Goal: Task Accomplishment & Management: Use online tool/utility

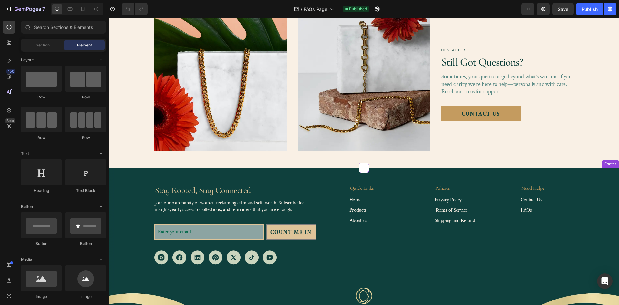
scroll to position [633, 0]
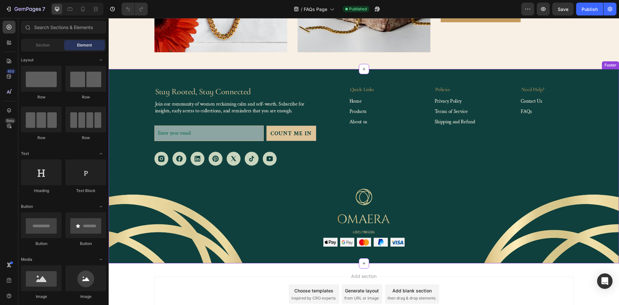
click at [342, 115] on div "Stay Rooted, Stay Connected Heading Join our community of women reclaiming calm…" at bounding box center [363, 126] width 419 height 80
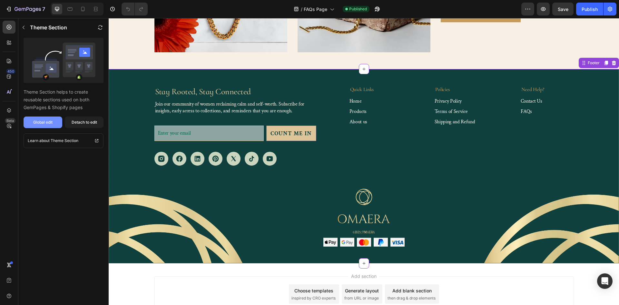
click at [44, 124] on div "Global edit" at bounding box center [42, 122] width 19 height 6
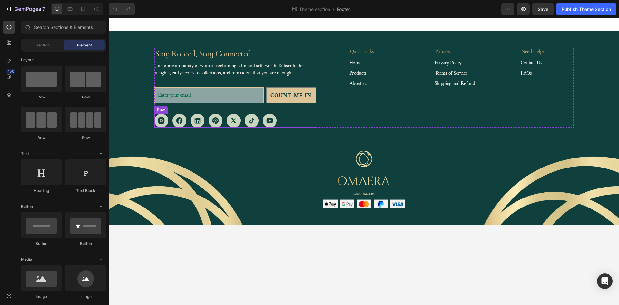
click at [287, 120] on div "Image Image Image Image Image Image Image Row Row" at bounding box center [235, 121] width 162 height 14
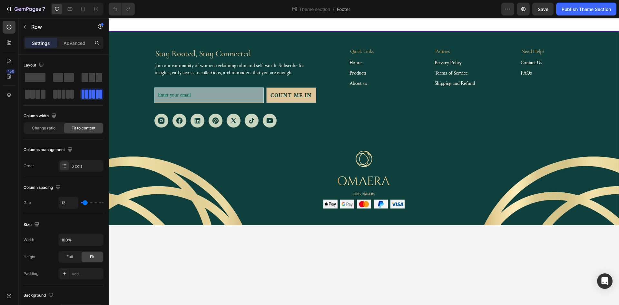
click at [242, 39] on div "Stay Rooted, Stay Connected Heading Join our community of women reclaiming calm…" at bounding box center [364, 128] width 511 height 194
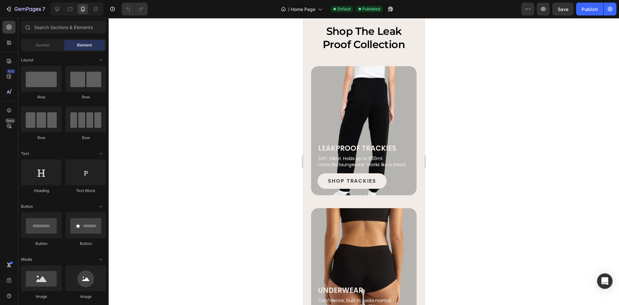
scroll to position [613, 0]
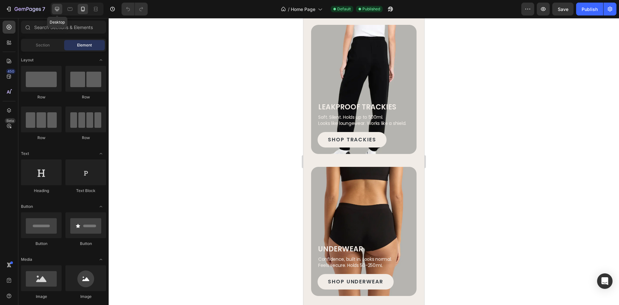
click at [59, 10] on icon at bounding box center [57, 9] width 6 height 6
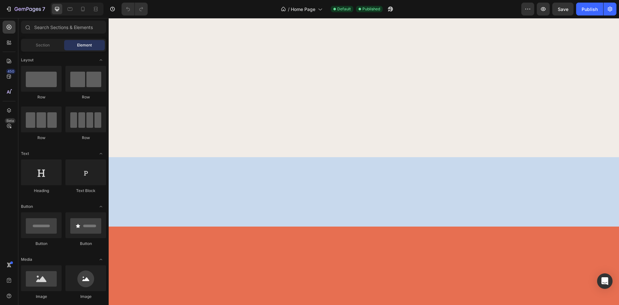
scroll to position [3000, 0]
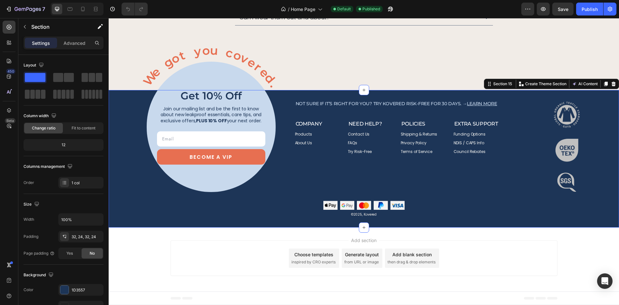
click at [409, 205] on div "Image get 10% off Heading Join our mailing list and be the first to know about …" at bounding box center [363, 158] width 495 height 117
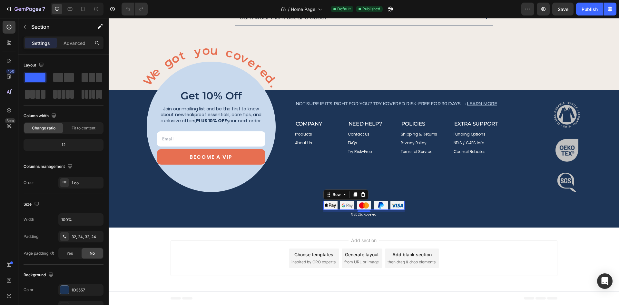
click at [387, 205] on div "Image Image Image Image Image Row 0" at bounding box center [364, 205] width 81 height 9
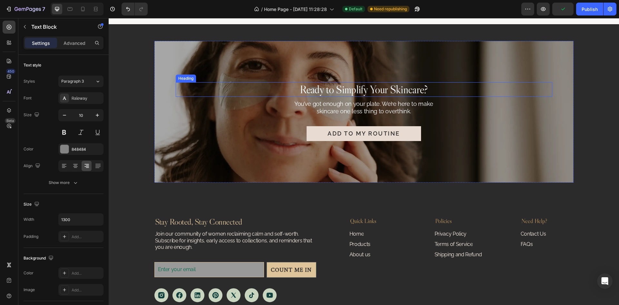
scroll to position [1786, 0]
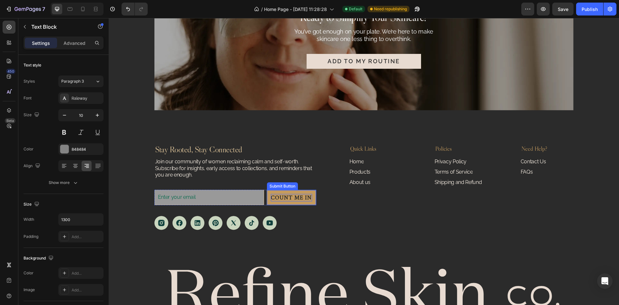
click at [299, 195] on div "Count Me In" at bounding box center [291, 197] width 41 height 7
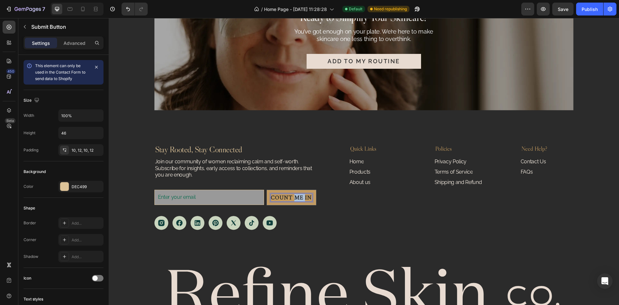
click at [299, 195] on div "Count Me In" at bounding box center [291, 197] width 41 height 7
click at [299, 195] on p "Count Me In" at bounding box center [291, 197] width 41 height 7
click at [312, 196] on button "Sign Me Up" at bounding box center [294, 197] width 43 height 15
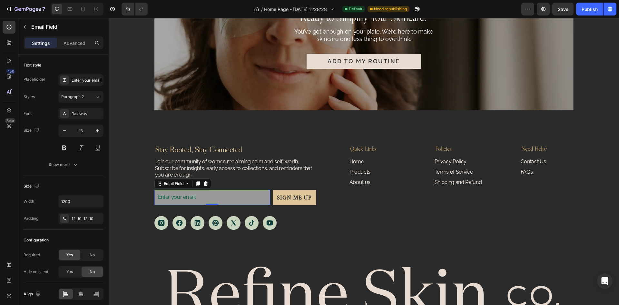
click at [252, 196] on input "email" at bounding box center [212, 197] width 116 height 15
click at [247, 196] on input "email" at bounding box center [212, 197] width 116 height 15
click at [67, 38] on div "Advanced" at bounding box center [74, 43] width 32 height 10
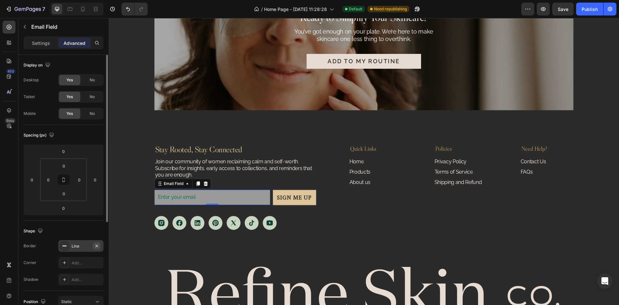
click at [96, 248] on icon "button" at bounding box center [96, 245] width 5 height 5
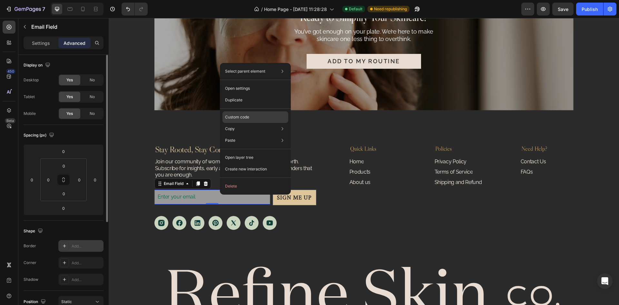
click at [254, 134] on div "Custom code" at bounding box center [256, 140] width 66 height 12
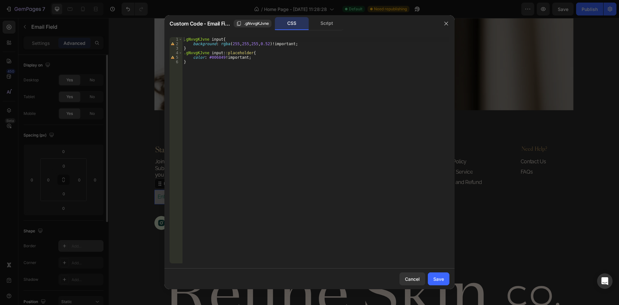
click at [253, 59] on div ".gNvvgKJvne input { background : rgba ( 255 , 255 , 255 , 0.52 )!important ; } …" at bounding box center [316, 154] width 267 height 235
click at [218, 57] on div ".gNvvgKJvne input { background : rgba ( 255 , 255 , 255 , 0.52 )!important ; } …" at bounding box center [316, 154] width 267 height 235
paste textarea "#2B2B2B"
type textarea "color: #2B2B2B!important;"
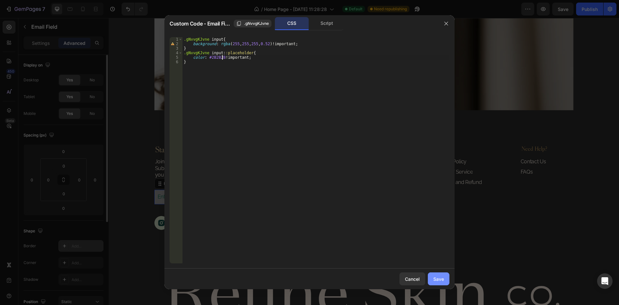
click at [435, 279] on div "Save" at bounding box center [438, 278] width 11 height 7
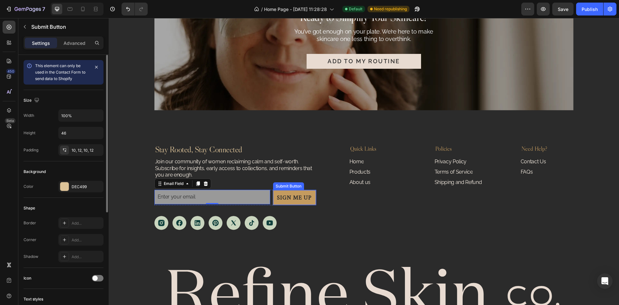
click at [311, 192] on button "Sign Me Up" at bounding box center [294, 197] width 43 height 15
click at [264, 196] on input "email" at bounding box center [212, 197] width 116 height 15
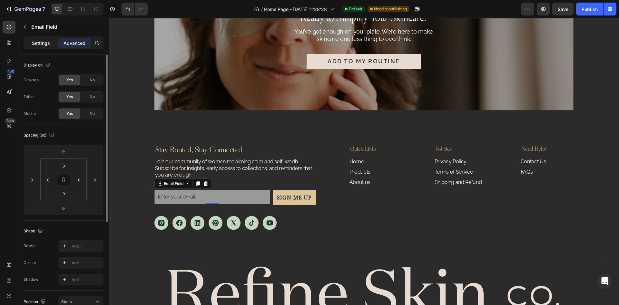
click at [42, 42] on p "Settings" at bounding box center [41, 43] width 18 height 7
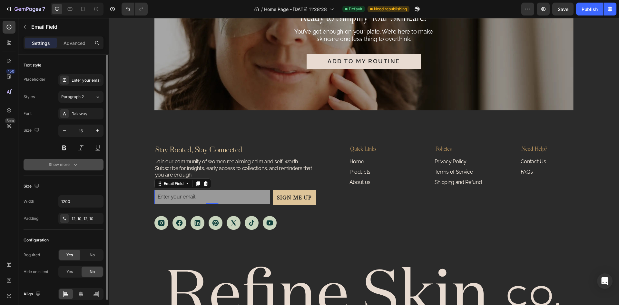
click at [72, 164] on icon "button" at bounding box center [75, 164] width 6 height 6
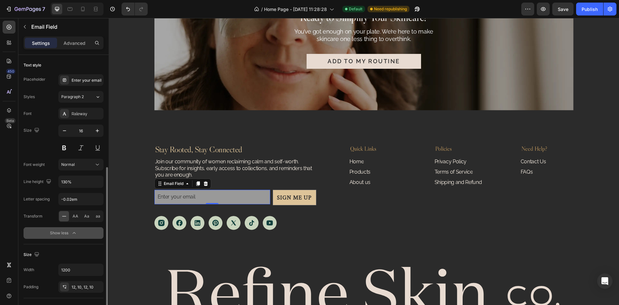
scroll to position [65, 0]
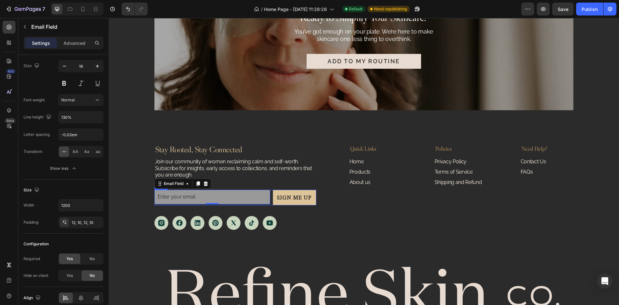
click at [270, 196] on div "Email Field 0 Sign Me Up Submit Button Row" at bounding box center [235, 197] width 162 height 15
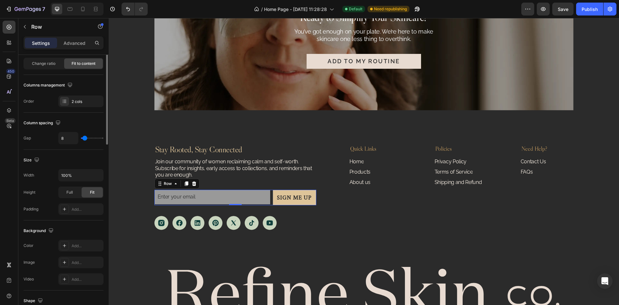
scroll to position [0, 0]
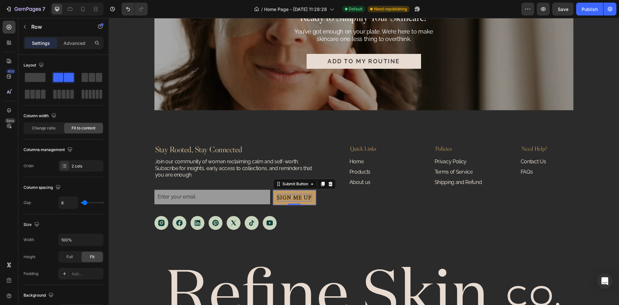
click at [280, 200] on p "Sign Me Up" at bounding box center [294, 197] width 35 height 7
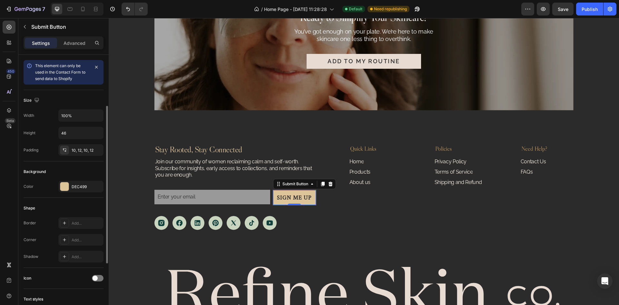
scroll to position [129, 0]
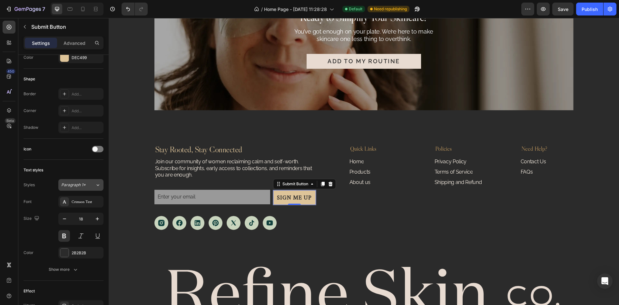
click at [93, 185] on div "Paragraph 1*" at bounding box center [78, 185] width 34 height 6
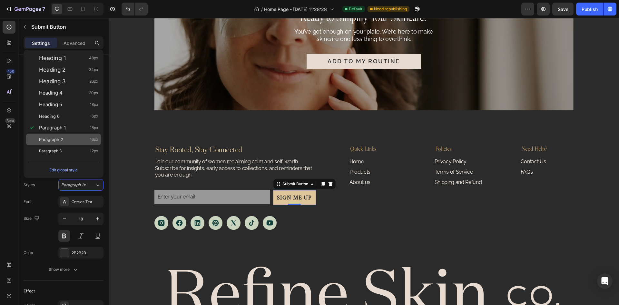
click at [67, 140] on div "Paragraph 2 16px" at bounding box center [68, 139] width 59 height 6
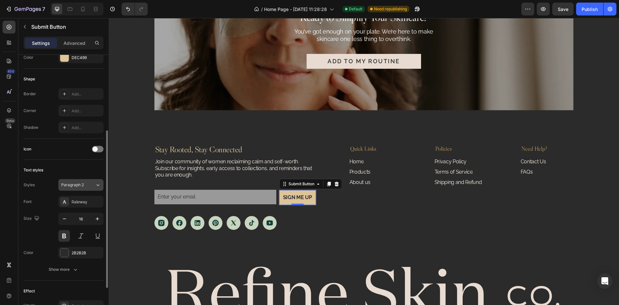
click at [94, 184] on div "Paragraph 2" at bounding box center [78, 185] width 34 height 6
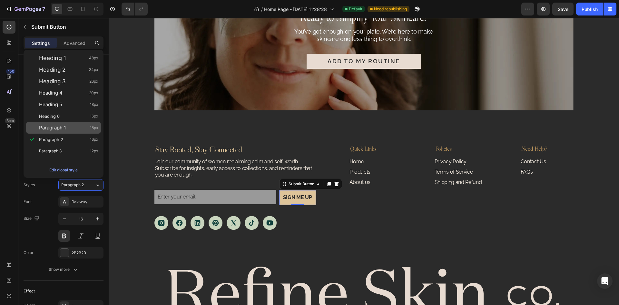
click at [64, 123] on div "Paragraph 1 18px" at bounding box center [63, 128] width 75 height 12
type input "18"
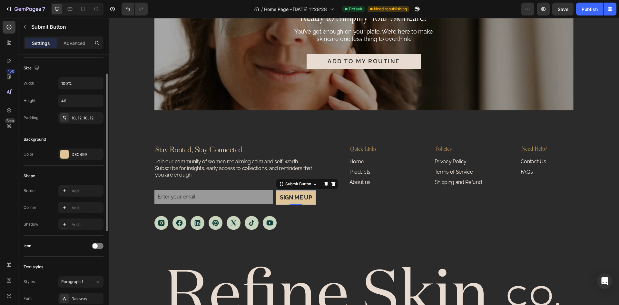
scroll to position [161, 0]
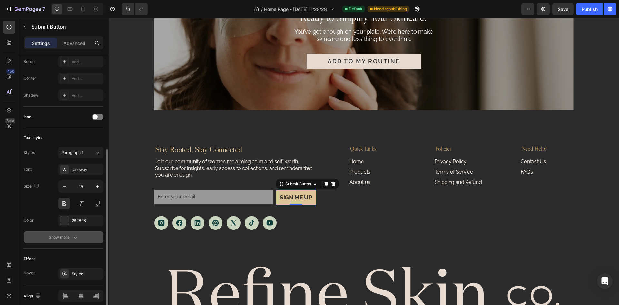
click at [77, 241] on button "Show more" at bounding box center [64, 237] width 80 height 12
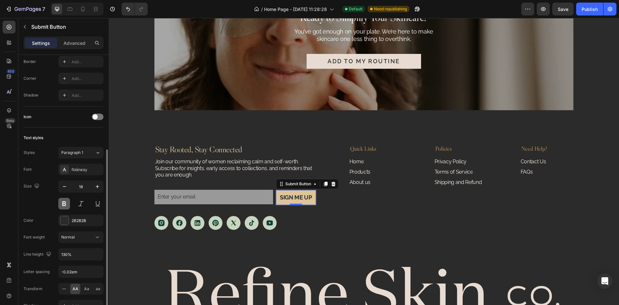
click at [62, 205] on button at bounding box center [64, 204] width 12 height 12
click at [98, 238] on icon at bounding box center [97, 237] width 6 height 6
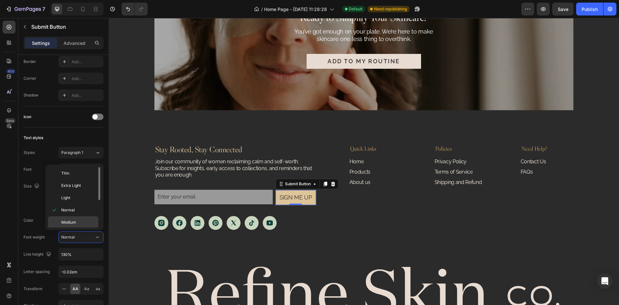
scroll to position [50, 0]
click at [75, 191] on div "Semi Bold" at bounding box center [73, 197] width 50 height 12
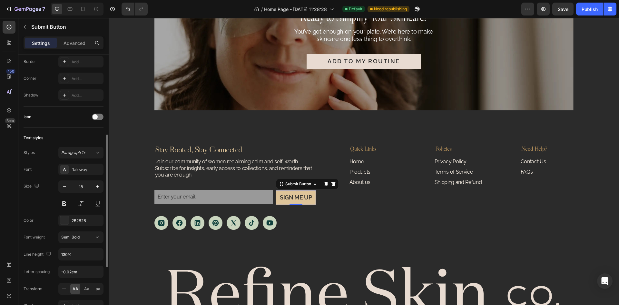
click at [42, 210] on div "Font Raleway Size 18 Color 2B2B2B Font weight Semi Bold Line height 130% Letter…" at bounding box center [64, 246] width 80 height 164
click at [90, 277] on input "-0.02em" at bounding box center [81, 272] width 45 height 12
click at [71, 272] on input "-0.02em" at bounding box center [81, 272] width 45 height 12
type input "0.14em"
click at [47, 206] on div "Size 18" at bounding box center [64, 194] width 80 height 29
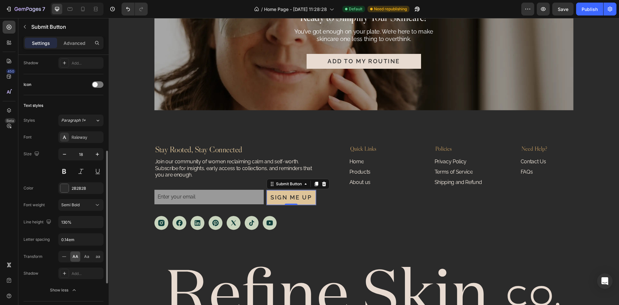
scroll to position [32, 0]
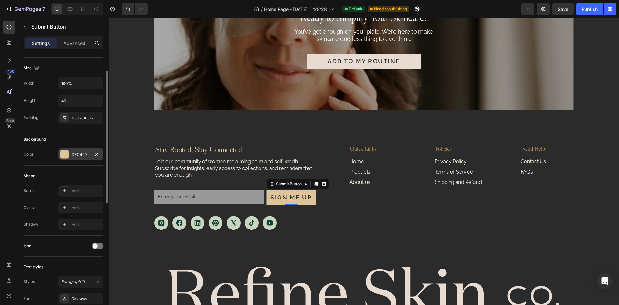
click at [75, 149] on div "DEC499" at bounding box center [80, 154] width 45 height 12
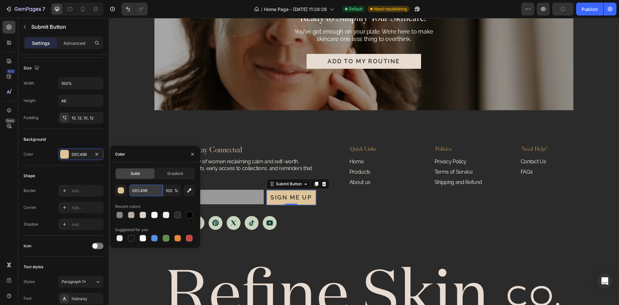
click at [153, 189] on input "DEC499" at bounding box center [146, 190] width 34 height 12
paste input "#F9F8F6"
type input "#F9F8F6"
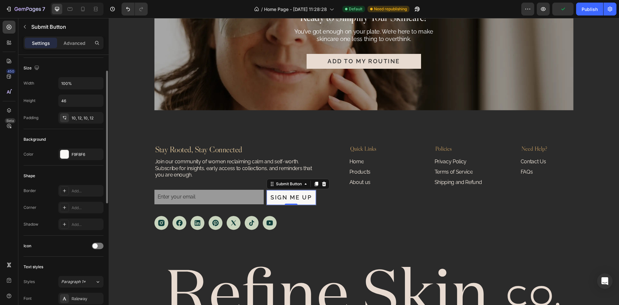
click at [75, 170] on div "Shape Border Add... Corner Add... Shadow Add..." at bounding box center [64, 200] width 80 height 70
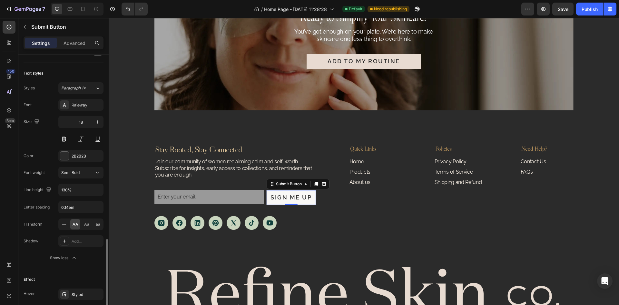
scroll to position [274, 0]
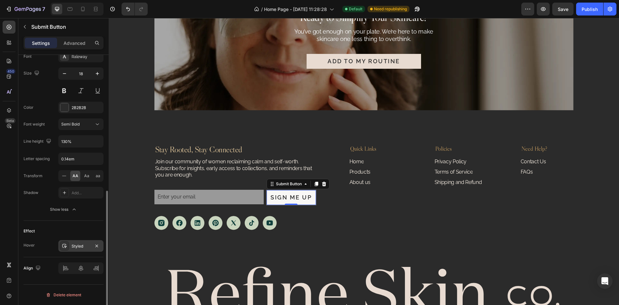
click at [80, 246] on div "Styled" at bounding box center [81, 246] width 19 height 6
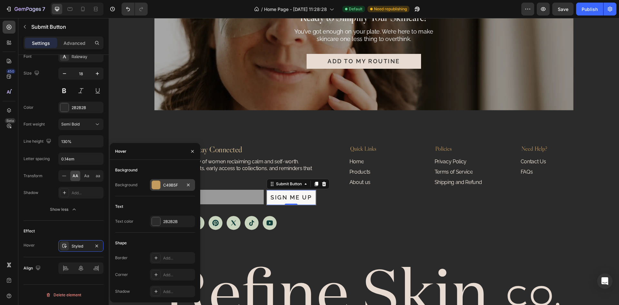
click at [166, 185] on div "C49B5F" at bounding box center [172, 185] width 19 height 6
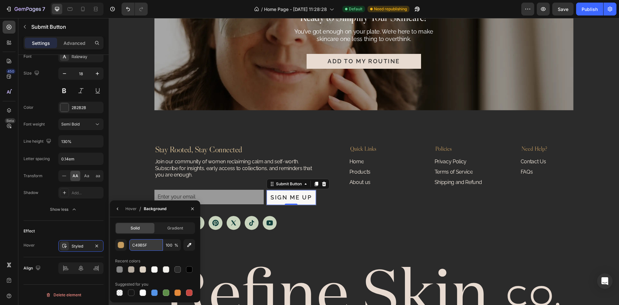
click at [0, 0] on input "C49B5F" at bounding box center [0, 0] width 0 height 0
paste input "E8DBD1"
type input "E8DBD1"
click at [94, 224] on div "Effect Hover Styled" at bounding box center [64, 239] width 80 height 36
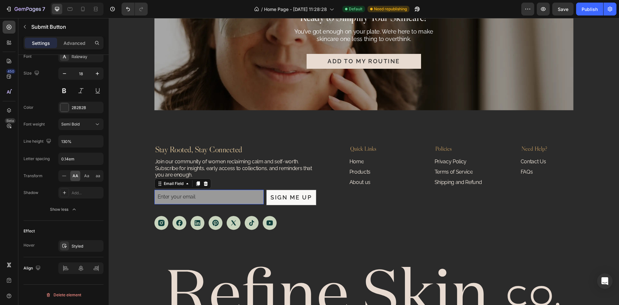
click at [254, 201] on input "email" at bounding box center [209, 197] width 110 height 15
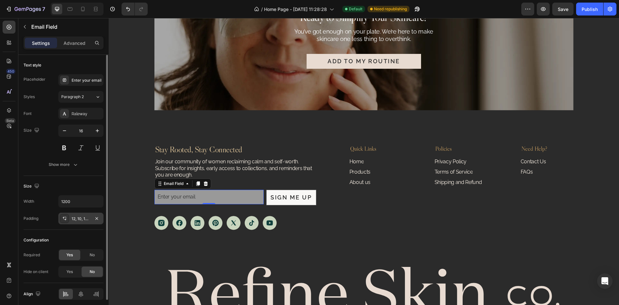
click at [81, 222] on div "12, 10, 12, 10" at bounding box center [80, 219] width 45 height 12
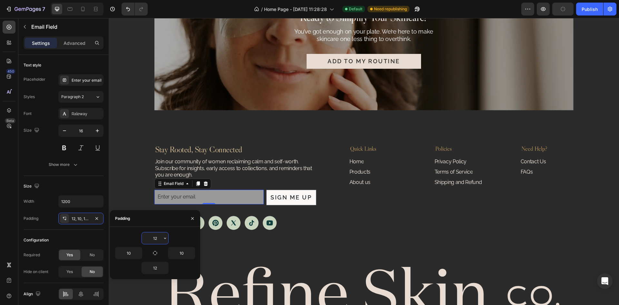
click at [160, 237] on input "12" at bounding box center [155, 238] width 26 height 12
type input "13"
click at [157, 269] on input "12" at bounding box center [155, 268] width 26 height 12
type input "13"
click at [269, 202] on button "Sign Me Up" at bounding box center [291, 197] width 49 height 15
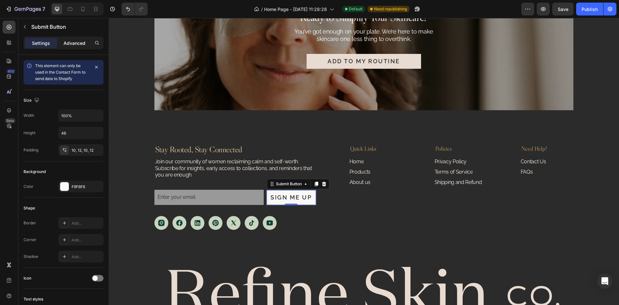
click at [77, 45] on p "Advanced" at bounding box center [75, 43] width 22 height 7
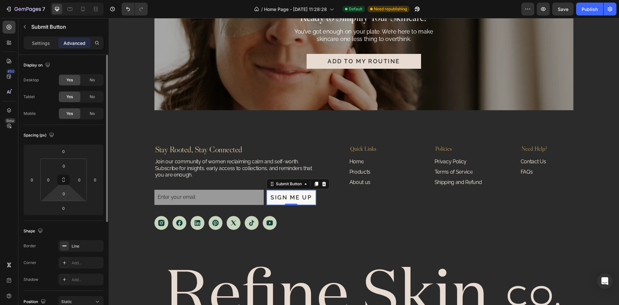
scroll to position [65, 0]
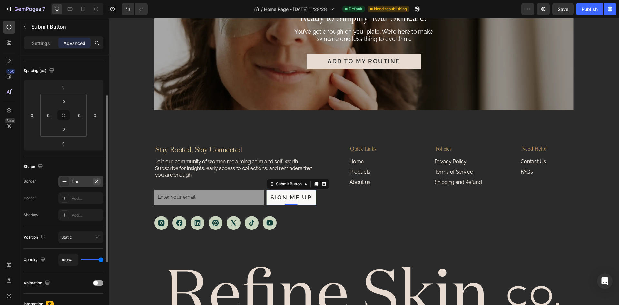
click at [97, 182] on icon "button" at bounding box center [96, 181] width 3 height 3
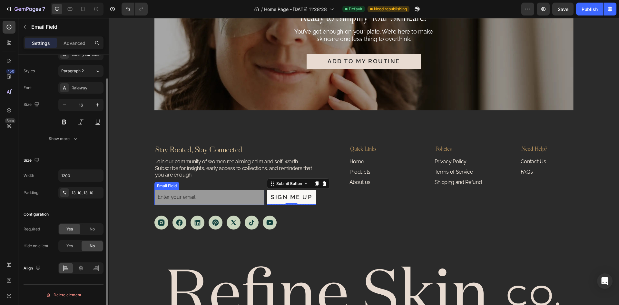
scroll to position [0, 0]
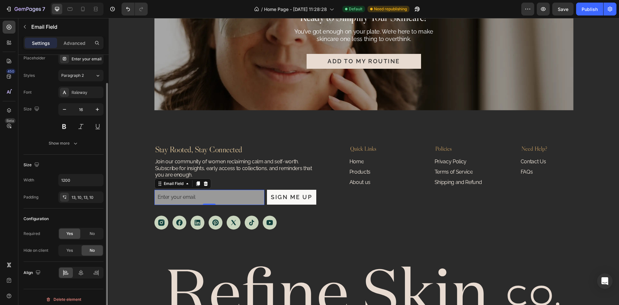
click at [255, 198] on input "email" at bounding box center [209, 197] width 110 height 15
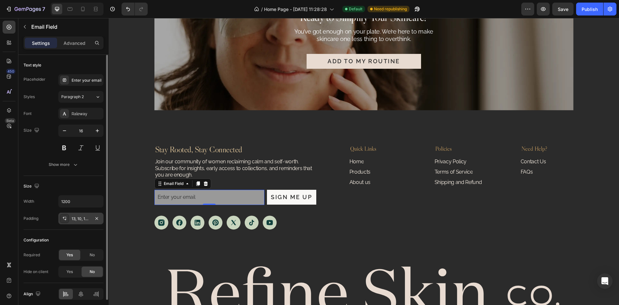
click at [81, 222] on div "13, 10, 13, 10" at bounding box center [80, 219] width 45 height 12
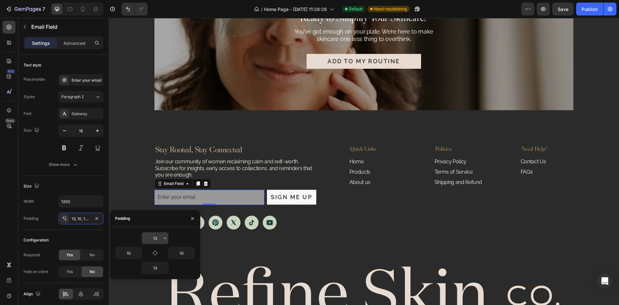
click at [158, 240] on input "13" at bounding box center [155, 238] width 26 height 12
type input "12"
click at [158, 268] on input "13" at bounding box center [155, 268] width 26 height 12
type input "12"
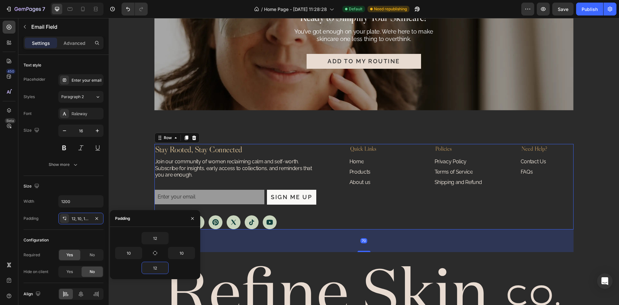
click at [333, 197] on div "Stay Rooted, Stay Connected Heading Join our community of women reclaiming calm…" at bounding box center [363, 187] width 419 height 86
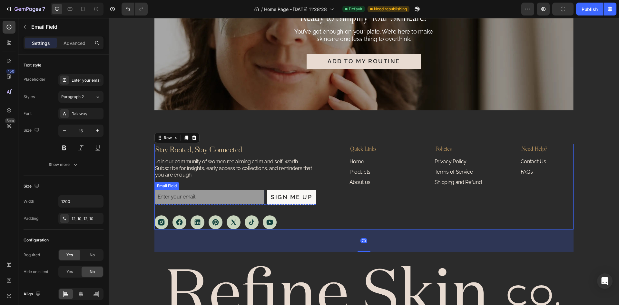
click at [236, 199] on input "email" at bounding box center [209, 197] width 110 height 15
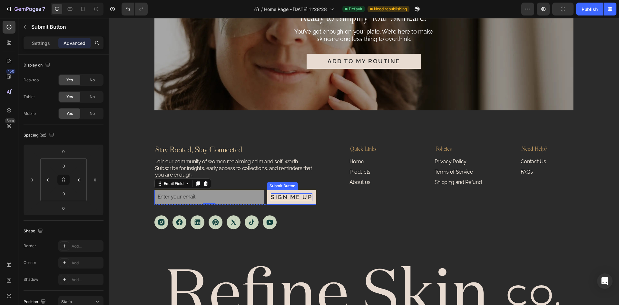
click at [310, 200] on p "Sign Me Up" at bounding box center [291, 196] width 41 height 7
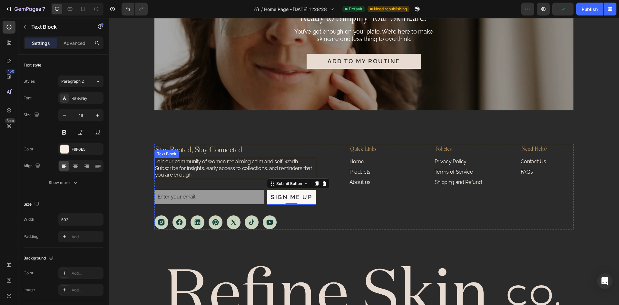
click at [252, 167] on p "Join our community of women reclaiming calm and self-worth. Subscribe for insig…" at bounding box center [235, 168] width 161 height 20
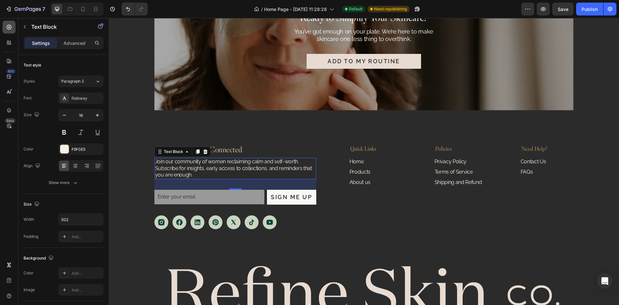
click at [12, 25] on div at bounding box center [9, 27] width 13 height 13
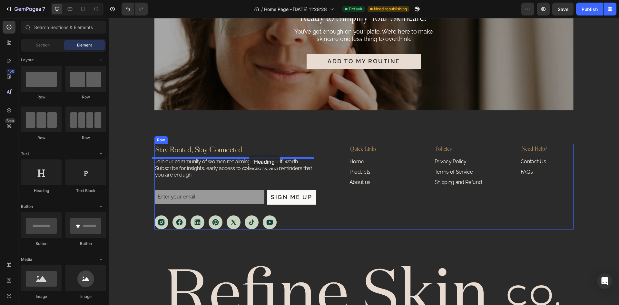
drag, startPoint x: 159, startPoint y: 204, endPoint x: 249, endPoint y: 155, distance: 102.0
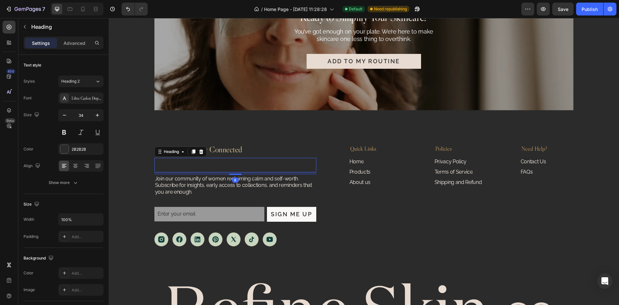
click at [190, 167] on h2 "Your heading text goes here" at bounding box center [235, 165] width 162 height 15
click at [190, 167] on p "Your heading text goes here" at bounding box center [235, 164] width 161 height 13
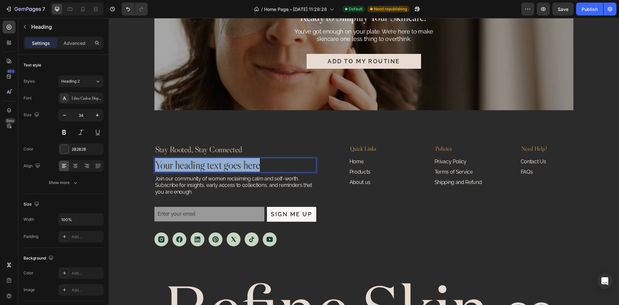
click at [190, 167] on p "Your heading text goes here" at bounding box center [235, 164] width 161 height 13
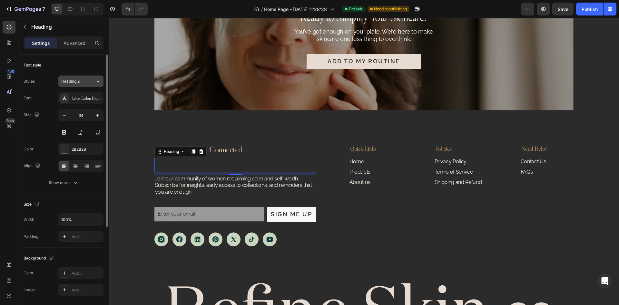
click at [94, 78] on div "Heading 2" at bounding box center [78, 81] width 34 height 6
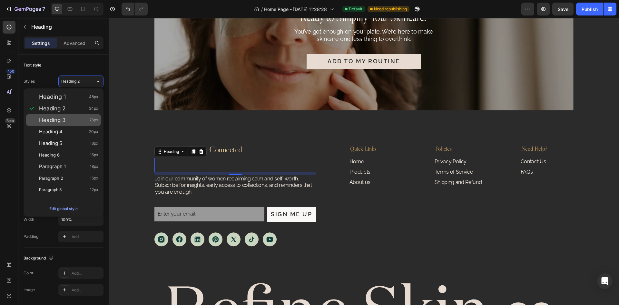
click at [76, 121] on div "Heading 3 26px" at bounding box center [68, 120] width 59 height 6
type input "26"
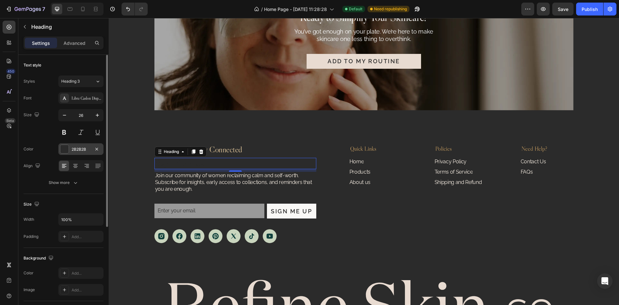
click at [78, 152] on div "2B2B2B" at bounding box center [81, 149] width 19 height 6
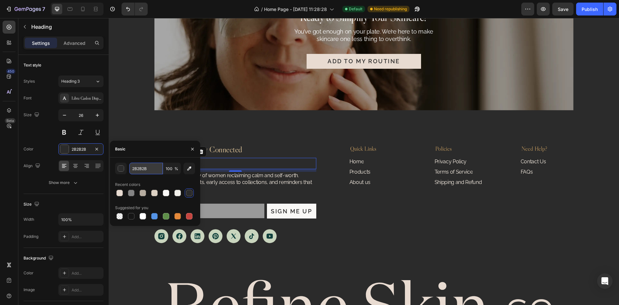
click at [154, 169] on input "2B2B2B" at bounding box center [146, 169] width 34 height 12
paste input "#F9F8F6"
type input "#F9F8F6"
click at [265, 153] on h2 "Stay Rooted, Stay Connected" at bounding box center [235, 149] width 162 height 11
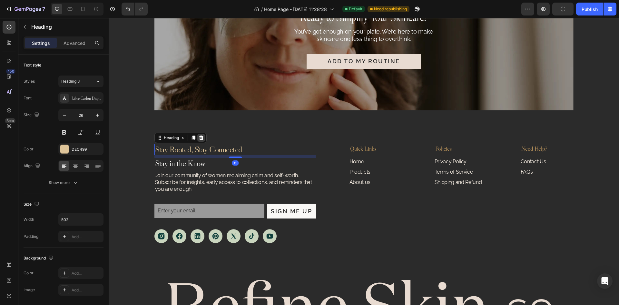
click at [200, 139] on icon at bounding box center [201, 137] width 5 height 5
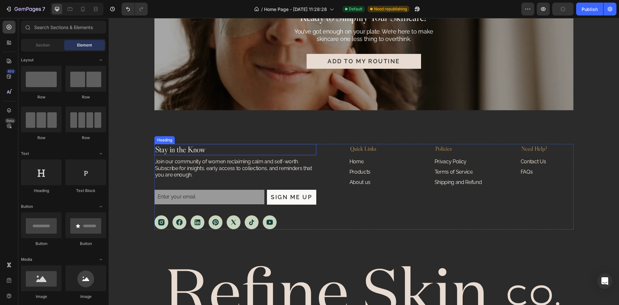
click at [237, 154] on p "Stay in the Know" at bounding box center [235, 149] width 161 height 10
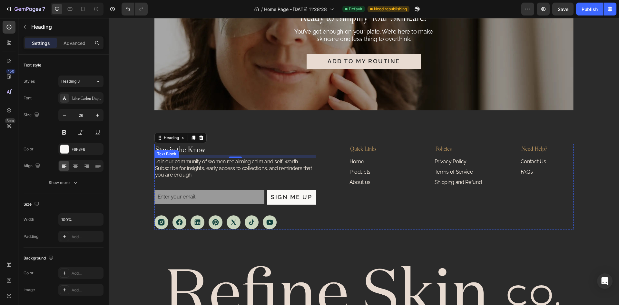
drag, startPoint x: 236, startPoint y: 167, endPoint x: 233, endPoint y: 165, distance: 4.1
click at [236, 167] on p "Join our community of women reclaiming calm and self-worth. Subscribe for insig…" at bounding box center [235, 168] width 161 height 20
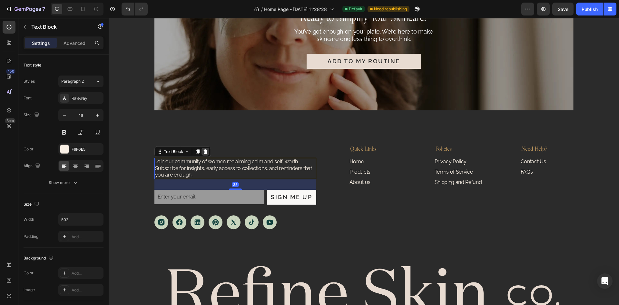
click at [203, 150] on icon at bounding box center [205, 151] width 5 height 5
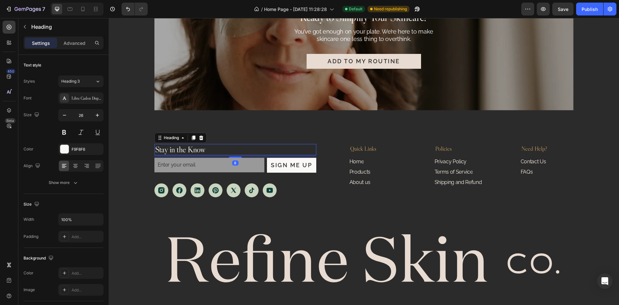
click at [221, 149] on p "Stay in the Know" at bounding box center [235, 149] width 161 height 10
click at [7, 28] on icon at bounding box center [9, 27] width 6 height 6
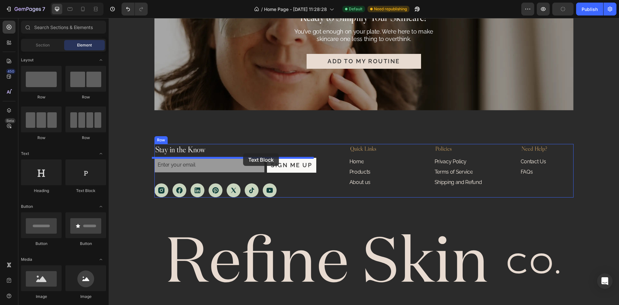
drag, startPoint x: 186, startPoint y: 202, endPoint x: 243, endPoint y: 153, distance: 74.6
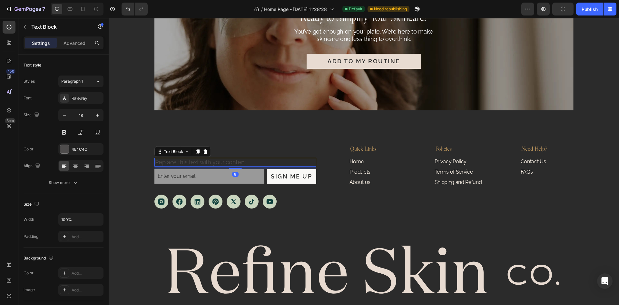
click at [229, 162] on div "Replace this text with your content" at bounding box center [235, 162] width 162 height 9
click at [229, 162] on p "Replace this text with your content" at bounding box center [235, 161] width 161 height 7
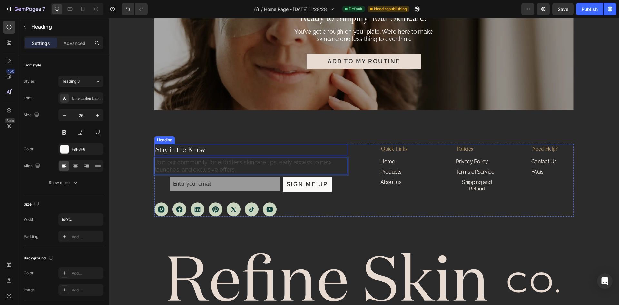
click at [207, 147] on p "Stay in the Know" at bounding box center [251, 149] width 192 height 10
click at [214, 167] on p "Join our community for effortless skincare tips, early access to new launches, …" at bounding box center [251, 165] width 192 height 15
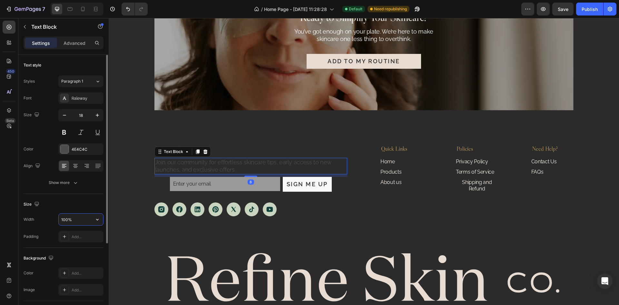
click at [91, 218] on input "100%" at bounding box center [81, 220] width 45 height 12
click at [90, 218] on input "100%" at bounding box center [81, 220] width 45 height 12
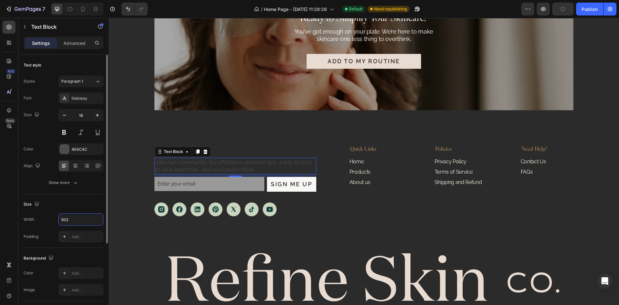
type input "502"
click at [89, 203] on div "Size" at bounding box center [64, 204] width 80 height 10
click at [89, 83] on div "Paragraph 1" at bounding box center [78, 81] width 34 height 6
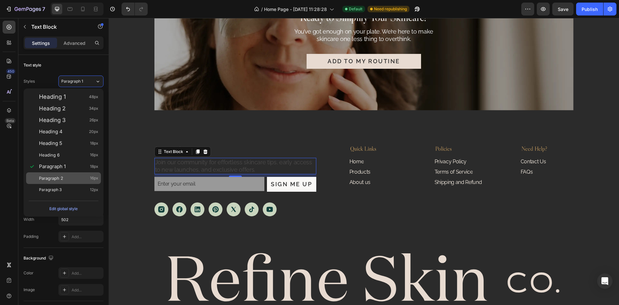
click at [61, 177] on span "Paragraph 2" at bounding box center [51, 178] width 24 height 6
type input "16"
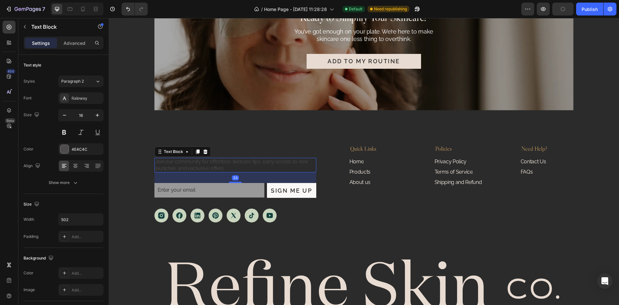
drag, startPoint x: 236, startPoint y: 174, endPoint x: 244, endPoint y: 182, distance: 11.0
click at [244, 172] on div "33" at bounding box center [235, 172] width 162 height 0
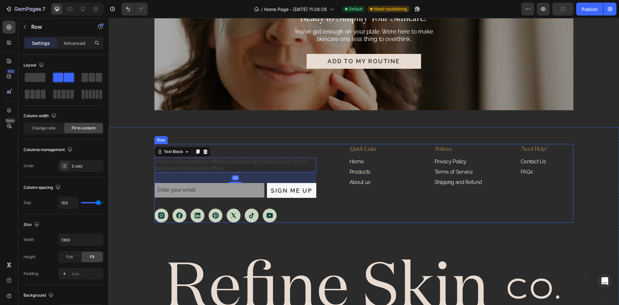
click at [323, 174] on div "Stay in the Know Heading Join our community for effortless skincare tips, early…" at bounding box center [363, 183] width 419 height 79
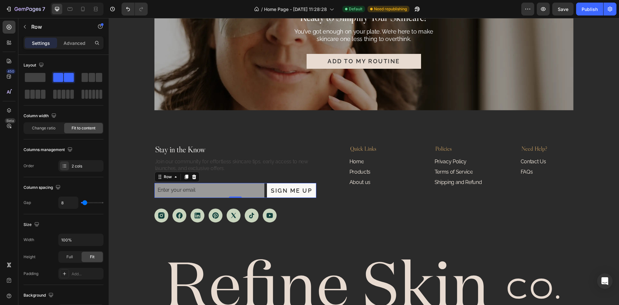
click at [264, 195] on div "Email Field Sign Me Up Submit Button Row 0" at bounding box center [235, 190] width 162 height 15
click at [169, 176] on div "Row" at bounding box center [168, 177] width 11 height 6
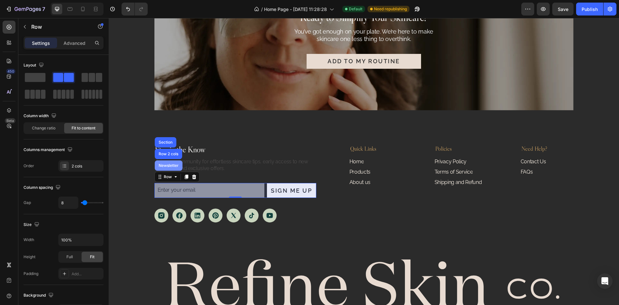
click at [168, 166] on div "Newsletter" at bounding box center [168, 166] width 23 height 4
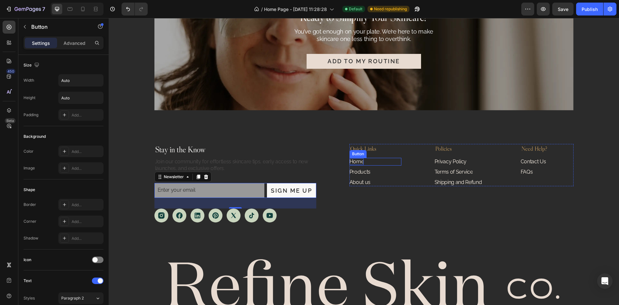
click at [359, 162] on p "Home" at bounding box center [357, 161] width 15 height 7
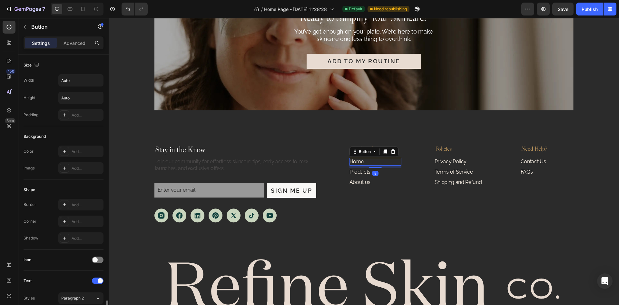
scroll to position [161, 0]
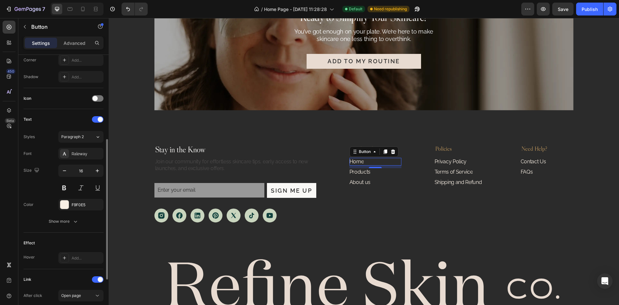
drag, startPoint x: 82, startPoint y: 204, endPoint x: 90, endPoint y: 215, distance: 13.0
click at [82, 204] on div "F9F0E5" at bounding box center [87, 205] width 30 height 6
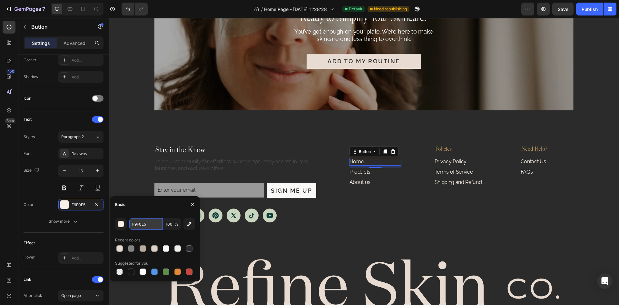
click at [156, 224] on input "F9F0E5" at bounding box center [146, 224] width 34 height 12
paste input "#F9F8F6"
type input "#F9F8F6"
click at [388, 171] on div "Products Button" at bounding box center [376, 172] width 52 height 8
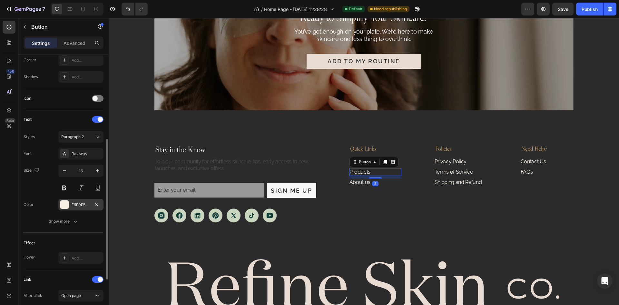
click at [79, 207] on div "F9F0E5" at bounding box center [81, 205] width 19 height 6
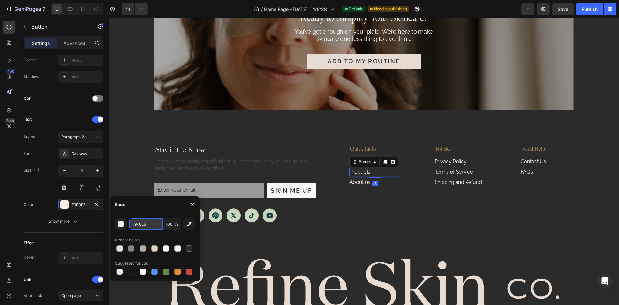
click at [148, 223] on input "F9F0E5" at bounding box center [146, 224] width 34 height 12
paste input "#F9F8F6"
type input "#F9F8F6"
click at [378, 183] on div "About us Button" at bounding box center [376, 182] width 52 height 8
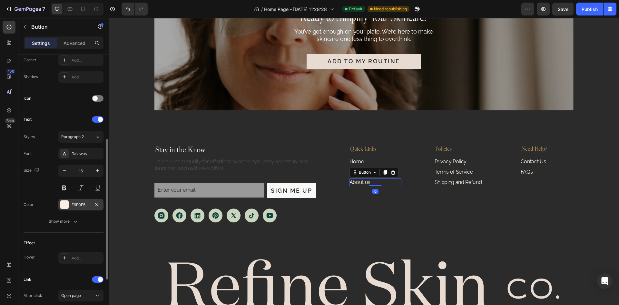
click at [80, 204] on div "F9F0E5" at bounding box center [81, 205] width 19 height 6
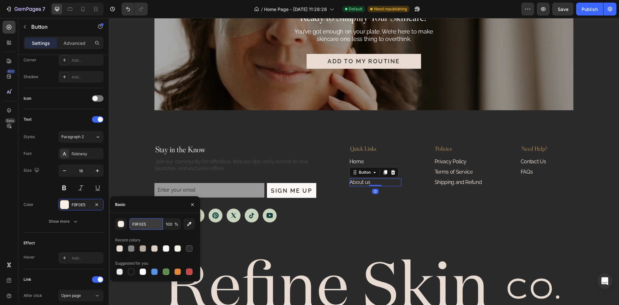
click at [150, 225] on input "F9F0E5" at bounding box center [146, 224] width 34 height 12
paste input "#F9F8F6"
type input "#F9F8F6"
click at [471, 162] on div "Privacy Policy Button" at bounding box center [461, 162] width 53 height 8
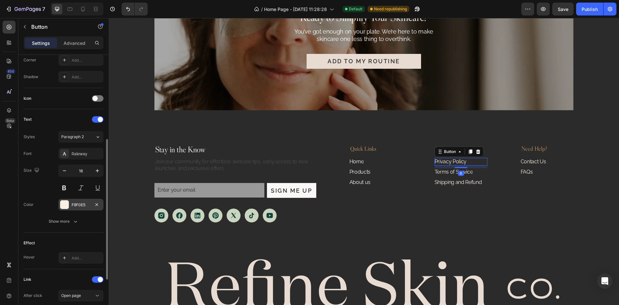
click at [71, 204] on div "F9F0E5" at bounding box center [80, 205] width 45 height 12
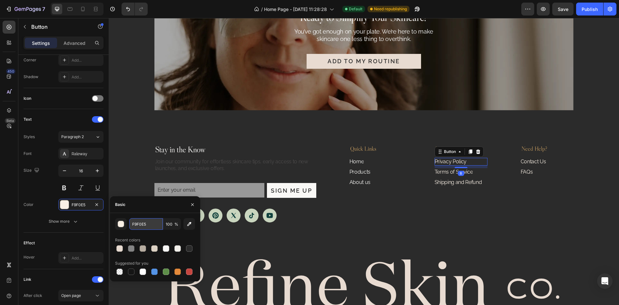
click at [153, 225] on input "F9F0E5" at bounding box center [146, 224] width 34 height 12
paste input "#F9F8F6"
type input "#F9F8F6"
click at [476, 171] on div "Terms of Service Button" at bounding box center [461, 172] width 53 height 8
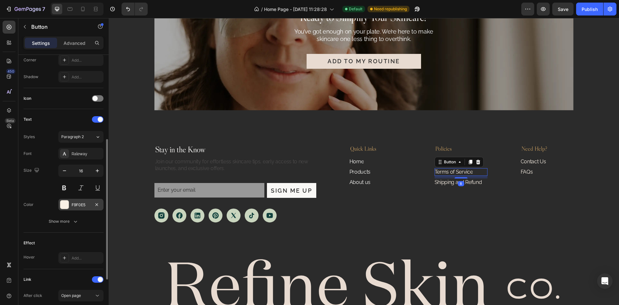
click at [75, 201] on div "F9F0E5" at bounding box center [80, 205] width 45 height 12
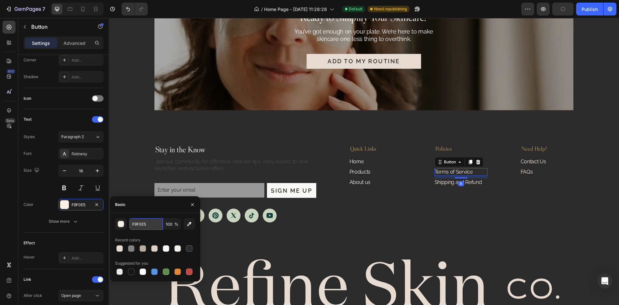
click at [151, 224] on input "F9F0E5" at bounding box center [146, 224] width 34 height 12
paste input "#F9F8F6"
type input "#F9F8F6"
click at [476, 182] on p "Shipping and Refund" at bounding box center [458, 182] width 47 height 7
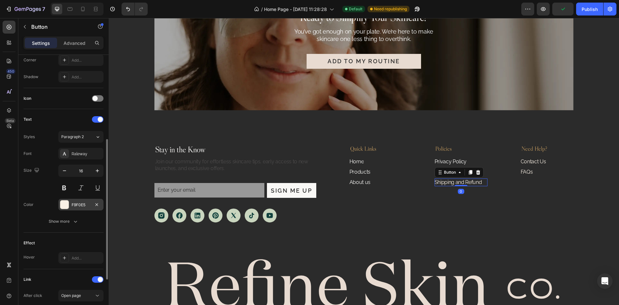
click at [77, 206] on div "F9F0E5" at bounding box center [81, 205] width 19 height 6
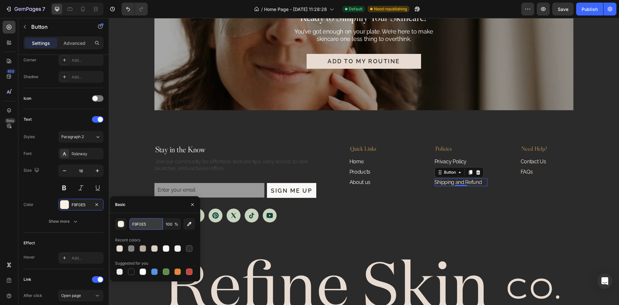
click at [160, 225] on input "F9F0E5" at bounding box center [146, 224] width 34 height 12
paste input "#F9F8F6"
type input "#F9F8F6"
click at [553, 163] on div "Contact Us Button" at bounding box center [547, 162] width 53 height 8
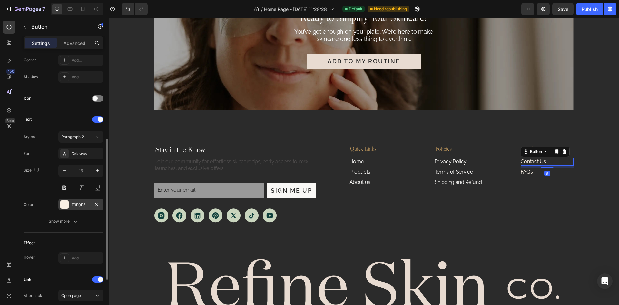
click at [82, 207] on div "F9F0E5" at bounding box center [81, 205] width 19 height 6
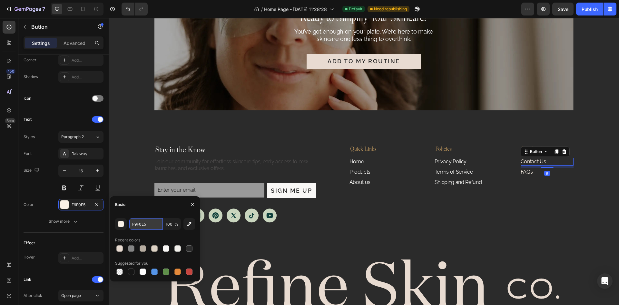
click at [149, 226] on input "F9F0E5" at bounding box center [146, 224] width 34 height 12
paste input "#F9F8F6"
type input "#F9F8F6"
click at [549, 170] on div "FAQs Button" at bounding box center [547, 172] width 53 height 8
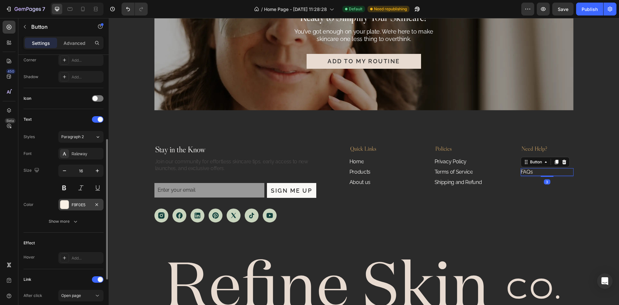
click at [88, 202] on div "F9F0E5" at bounding box center [81, 205] width 19 height 6
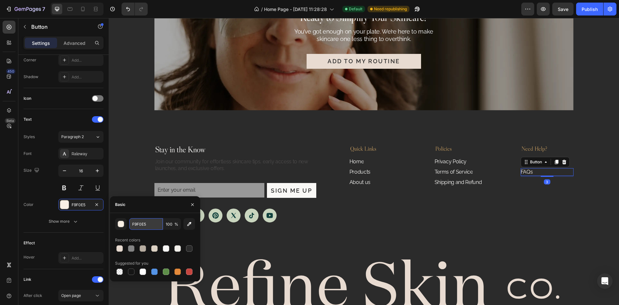
click at [145, 225] on input "F9F0E5" at bounding box center [146, 224] width 34 height 12
paste input "#F9F8F6"
type input "F9F8F6"
click at [382, 149] on h2 "Quick Links" at bounding box center [376, 149] width 52 height 10
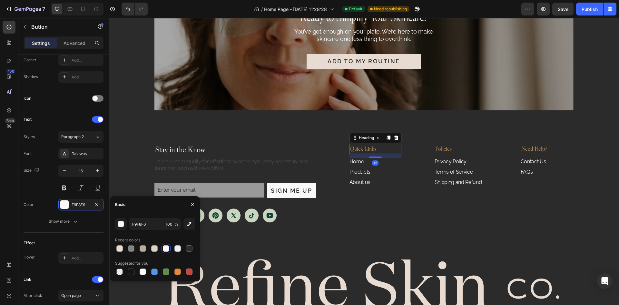
scroll to position [0, 0]
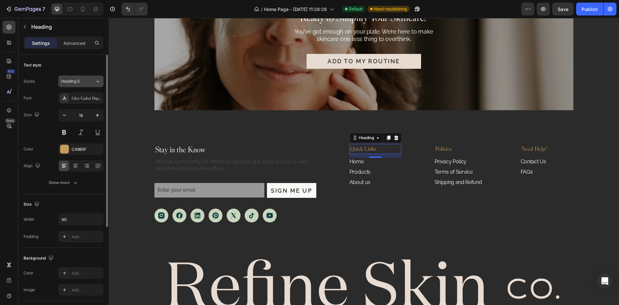
click at [88, 84] on div "Heading 5" at bounding box center [78, 81] width 34 height 6
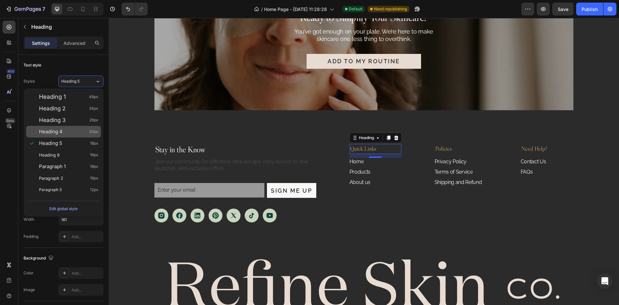
click at [63, 131] on span "Heading 4" at bounding box center [51, 131] width 24 height 6
type input "20"
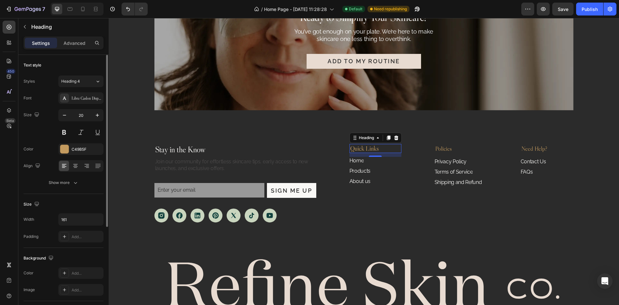
drag, startPoint x: 84, startPoint y: 147, endPoint x: 95, endPoint y: 157, distance: 14.8
click at [84, 147] on div "C49B5F" at bounding box center [87, 149] width 30 height 6
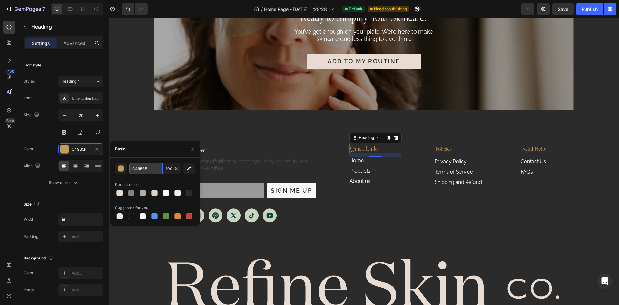
click at [144, 167] on input "C49B5F" at bounding box center [146, 169] width 34 height 12
paste input "#E8DBD1"
type input "#E8DBD1"
click at [455, 148] on h2 "Policies" at bounding box center [461, 149] width 53 height 10
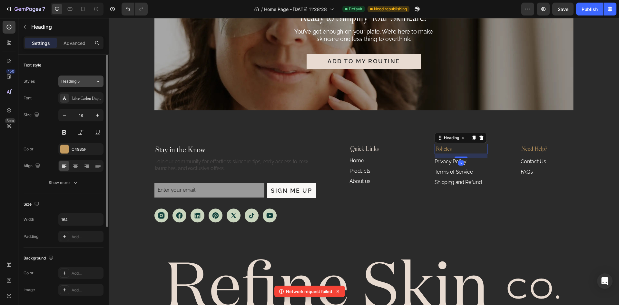
click at [83, 80] on div "Heading 5" at bounding box center [74, 81] width 26 height 6
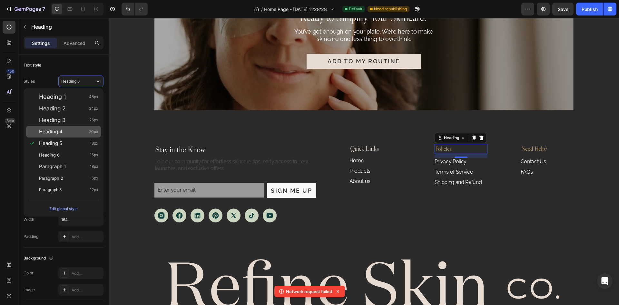
click at [63, 134] on div "Heading 4 20px" at bounding box center [68, 131] width 59 height 6
type input "20"
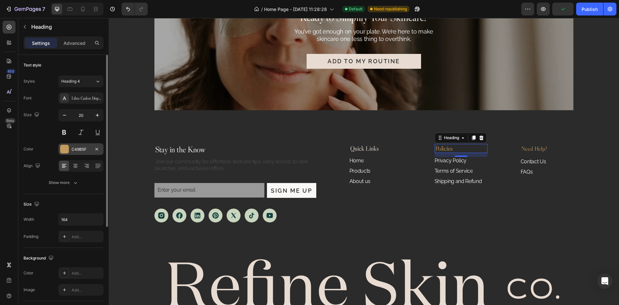
click at [78, 148] on div "C49B5F" at bounding box center [81, 149] width 19 height 6
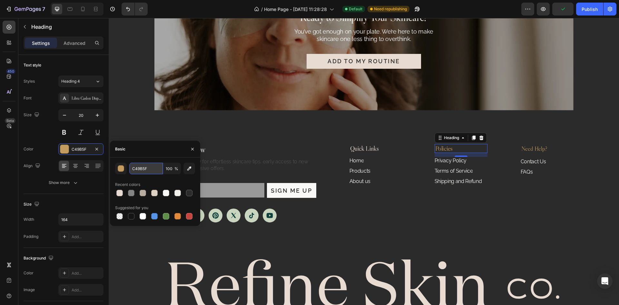
click at [149, 169] on input "C49B5F" at bounding box center [146, 169] width 34 height 12
paste input "#E8DBD1"
type input "#E8DBD1"
click at [553, 147] on h2 "Need Help?" at bounding box center [547, 149] width 53 height 10
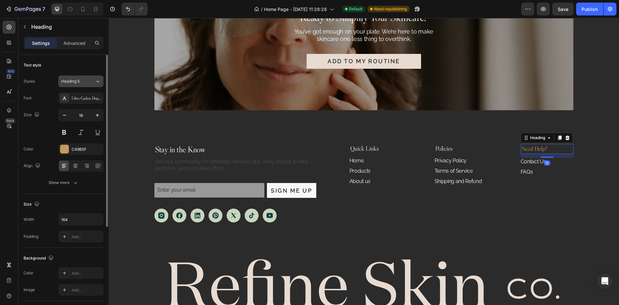
click at [84, 76] on button "Heading 5" at bounding box center [80, 81] width 45 height 12
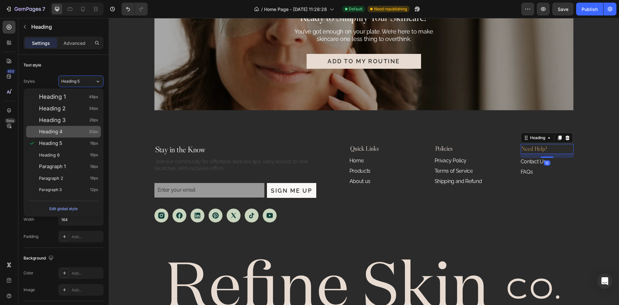
click at [59, 130] on span "Heading 4" at bounding box center [51, 131] width 24 height 6
type input "20"
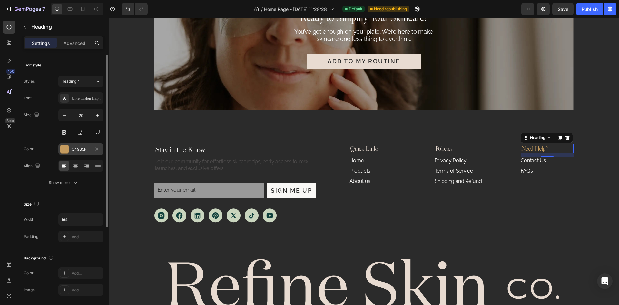
click at [76, 151] on div "C49B5F" at bounding box center [81, 149] width 19 height 6
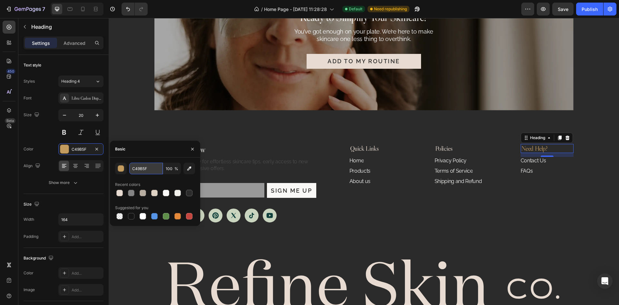
click at [150, 170] on input "C49B5F" at bounding box center [146, 169] width 34 height 12
paste input "#E8DBD1"
type input "E8DBD1"
click at [151, 153] on div "Basic" at bounding box center [155, 149] width 90 height 17
click at [43, 128] on div "Size 20" at bounding box center [64, 123] width 80 height 29
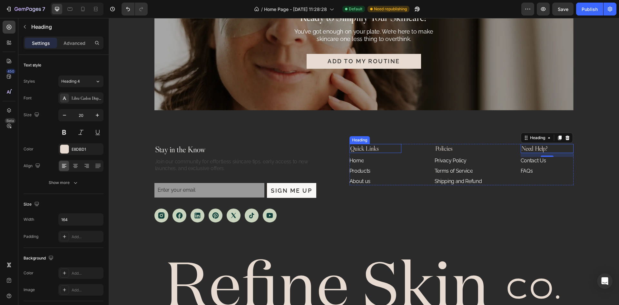
click at [369, 148] on h2 "Quick Links" at bounding box center [376, 148] width 52 height 9
click at [68, 42] on p "Advanced" at bounding box center [75, 43] width 22 height 7
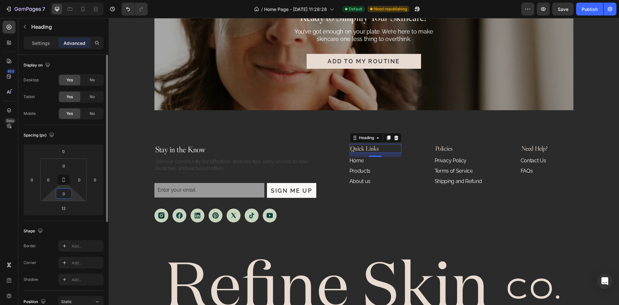
click at [61, 194] on input "0" at bounding box center [63, 194] width 13 height 10
type input "12"
click at [0, 0] on div "Spacing (px) 0 0 12 0 0 0 12 0" at bounding box center [0, 0] width 0 height 0
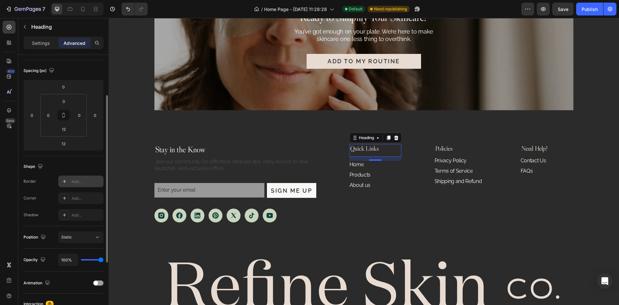
click at [85, 182] on div "Add..." at bounding box center [87, 182] width 30 height 6
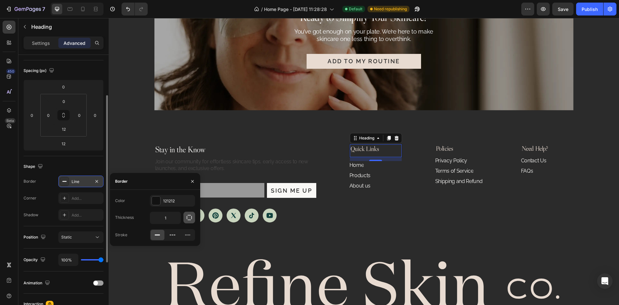
click at [187, 220] on icon "button" at bounding box center [189, 217] width 6 height 6
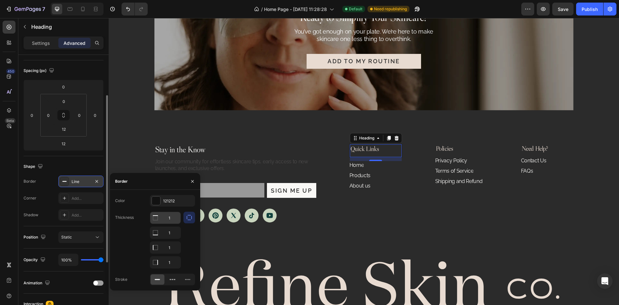
click at [171, 220] on input "1" at bounding box center [165, 218] width 30 height 12
type input "0"
click at [174, 247] on input "1" at bounding box center [165, 248] width 30 height 12
type input "0"
click at [175, 224] on input "1" at bounding box center [165, 218] width 30 height 12
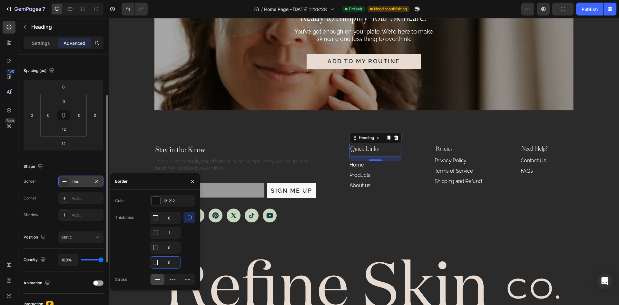
type input "0"
click at [171, 202] on div "121212" at bounding box center [172, 201] width 19 height 6
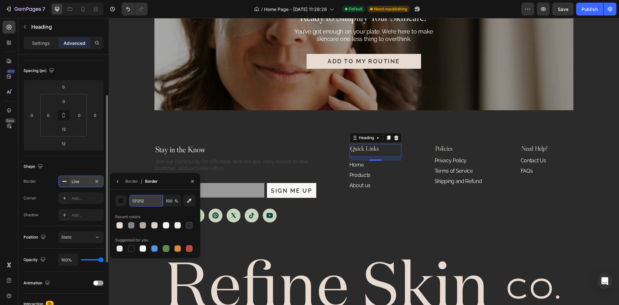
click at [157, 200] on input "121212" at bounding box center [146, 201] width 34 height 12
paste input "#4E4C4C"
type input "#4E4C4C"
click at [424, 155] on div "Quick Links Heading 12 Home Button Products Button About us Button Policies Hea…" at bounding box center [462, 166] width 224 height 45
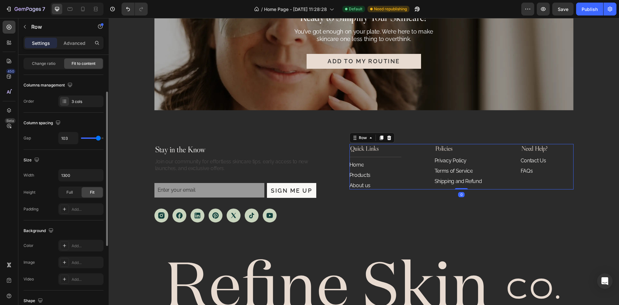
scroll to position [0, 0]
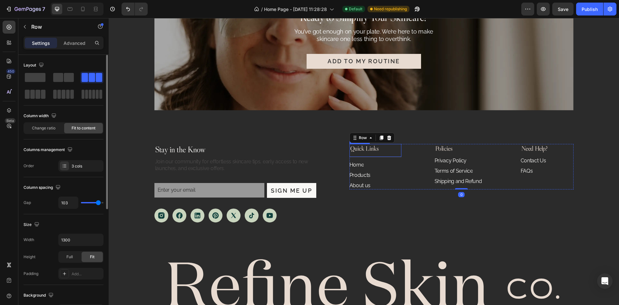
click at [379, 145] on h2 "Quick Links" at bounding box center [376, 148] width 52 height 9
click at [428, 159] on div "Quick Links Heading Home Button Products Button About us Button Policies Headin…" at bounding box center [462, 166] width 224 height 45
click at [382, 147] on h2 "Quick Links" at bounding box center [376, 148] width 52 height 9
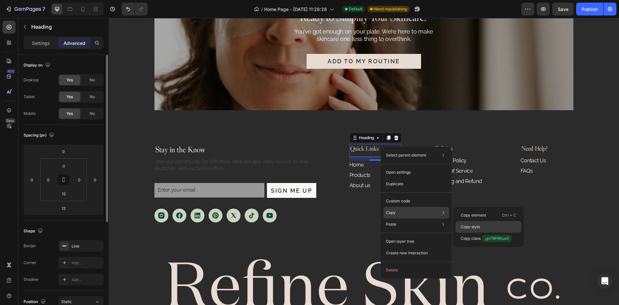
click at [477, 226] on p "Copy style" at bounding box center [470, 227] width 19 height 6
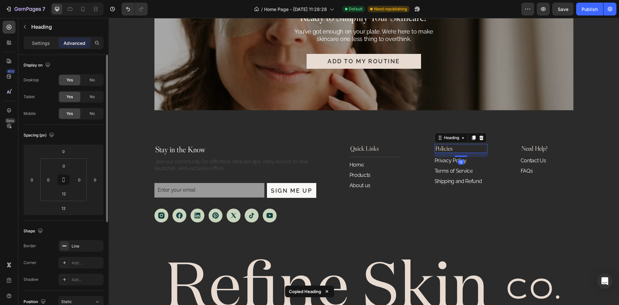
click at [460, 151] on h2 "Policies" at bounding box center [461, 148] width 53 height 9
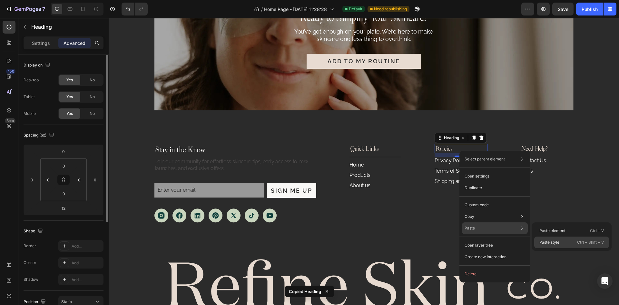
click at [549, 240] on p "Paste style" at bounding box center [550, 242] width 20 height 6
type input "12"
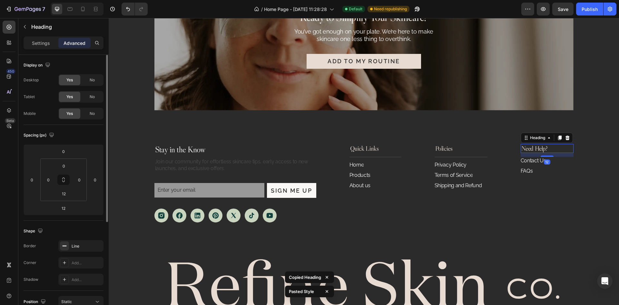
click at [535, 148] on h2 "Need Help?" at bounding box center [547, 148] width 53 height 9
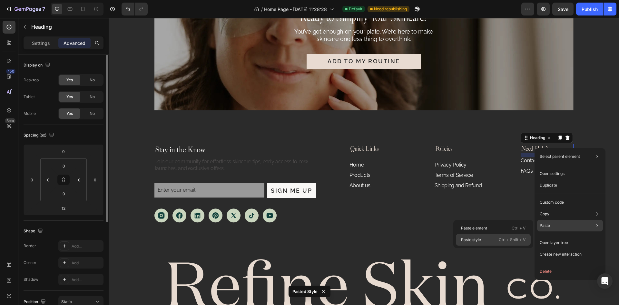
click at [490, 241] on div "Paste style Ctrl + Shift + V" at bounding box center [493, 240] width 75 height 12
type input "12"
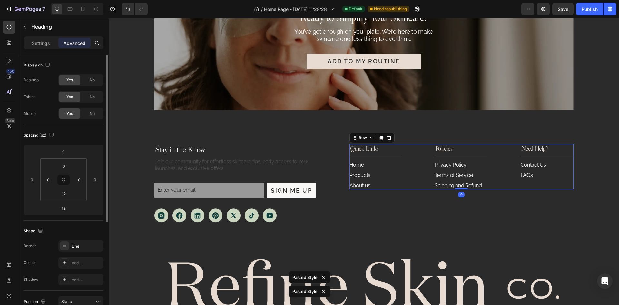
click at [510, 157] on div "Quick Links Heading Home Button Products Button About us Button Policies Headin…" at bounding box center [462, 166] width 224 height 45
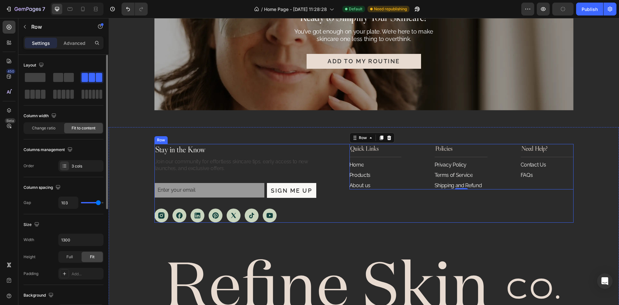
click at [333, 204] on div "Stay in the Know Heading Join our community for effortless skincare tips, early…" at bounding box center [363, 183] width 419 height 79
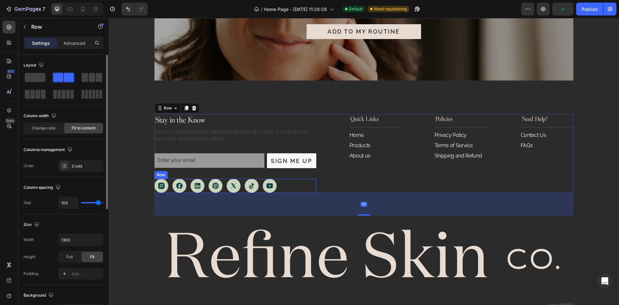
scroll to position [1850, 0]
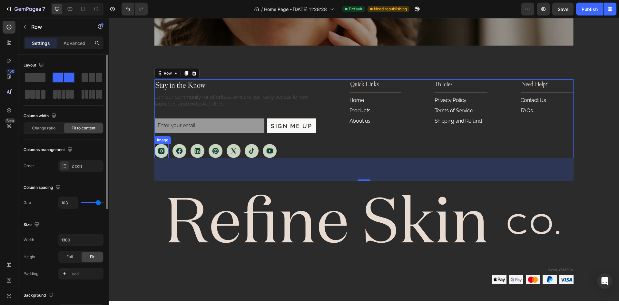
click at [162, 154] on img at bounding box center [161, 151] width 14 height 14
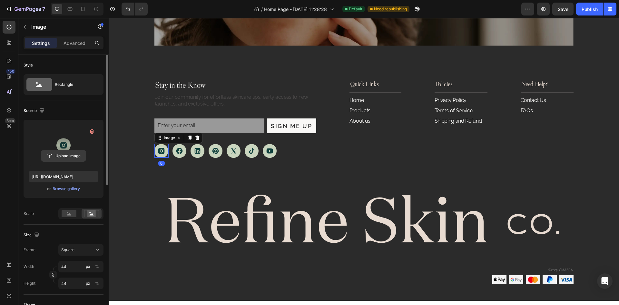
click at [71, 154] on input "file" at bounding box center [63, 155] width 45 height 11
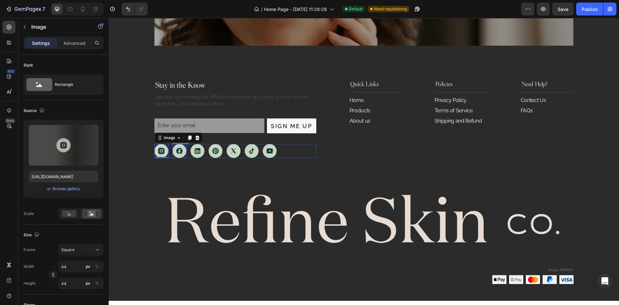
type input "[URL][DOMAIN_NAME]"
click at [177, 151] on img at bounding box center [180, 151] width 14 height 14
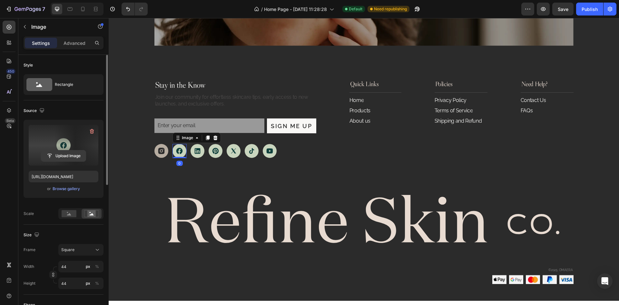
click at [78, 159] on input "file" at bounding box center [63, 155] width 45 height 11
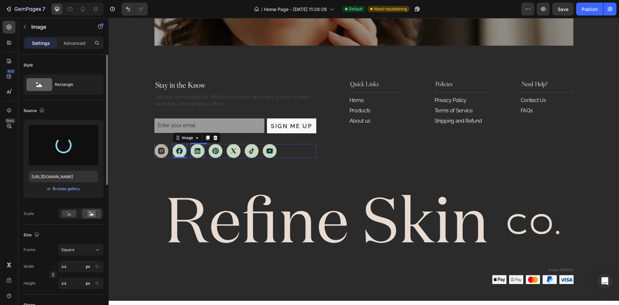
type input "[URL][DOMAIN_NAME]"
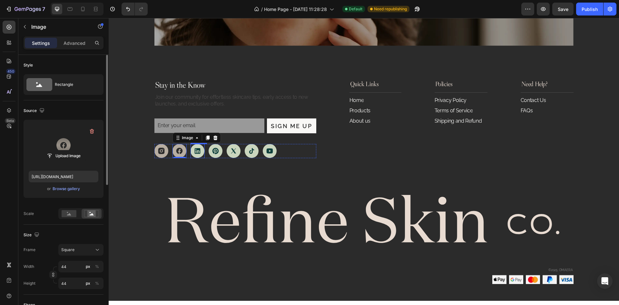
click at [197, 153] on img at bounding box center [198, 151] width 14 height 14
click at [68, 157] on input "file" at bounding box center [63, 155] width 45 height 11
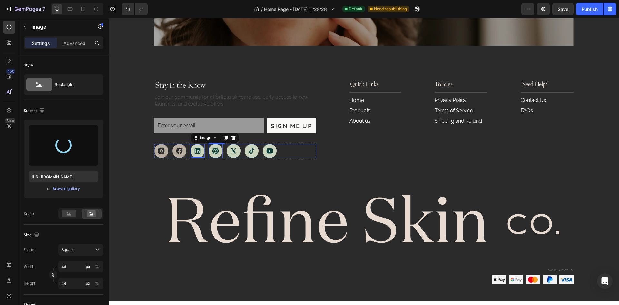
type input "[URL][DOMAIN_NAME]"
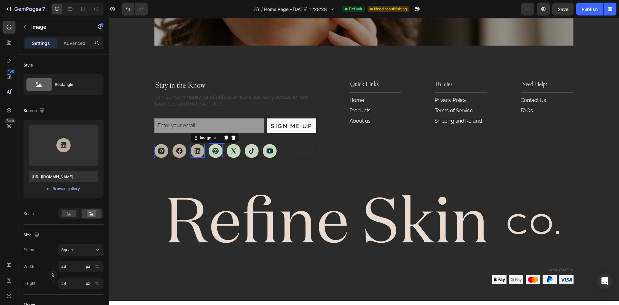
click at [214, 151] on img at bounding box center [216, 151] width 14 height 14
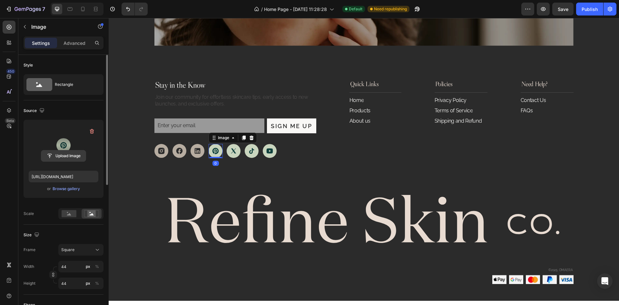
click at [59, 157] on input "file" at bounding box center [63, 155] width 45 height 11
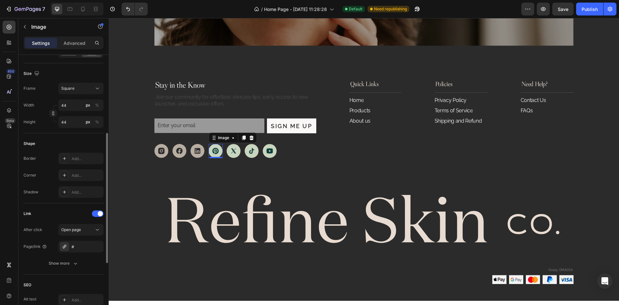
scroll to position [0, 0]
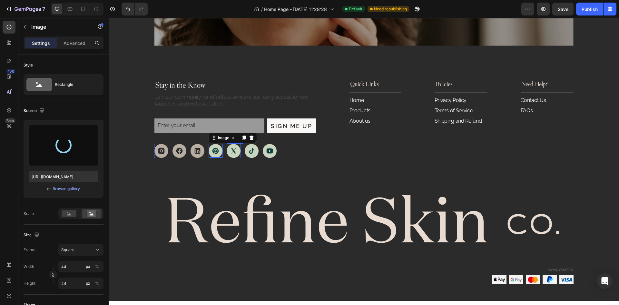
type input "[URL][DOMAIN_NAME]"
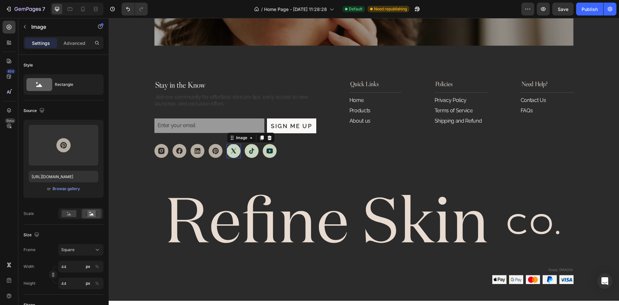
drag, startPoint x: 231, startPoint y: 148, endPoint x: 224, endPoint y: 149, distance: 6.6
click at [231, 148] on img at bounding box center [234, 151] width 14 height 14
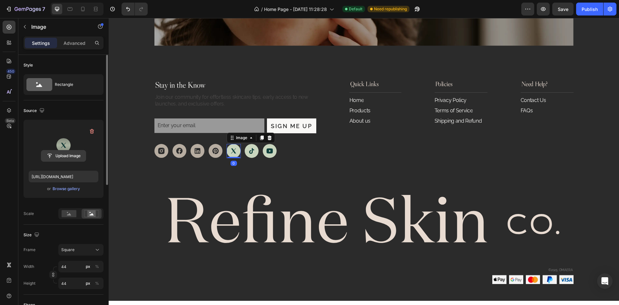
click at [70, 161] on input "file" at bounding box center [63, 155] width 45 height 11
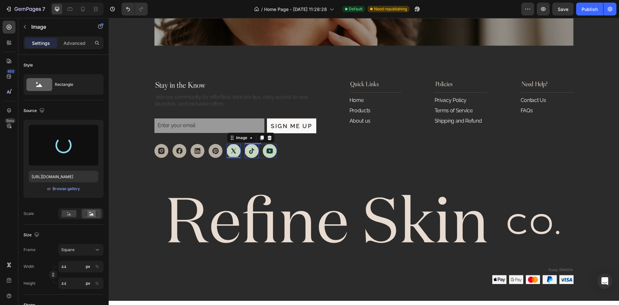
type input "[URL][DOMAIN_NAME]"
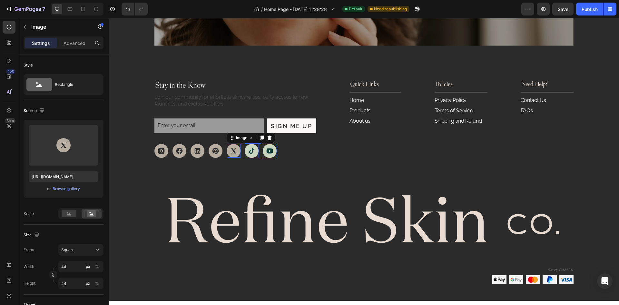
click at [249, 150] on img at bounding box center [252, 151] width 14 height 14
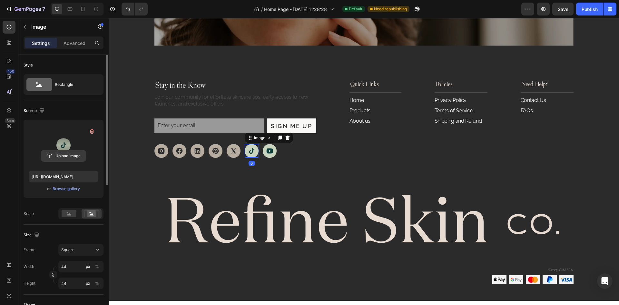
click at [60, 157] on input "file" at bounding box center [63, 155] width 45 height 11
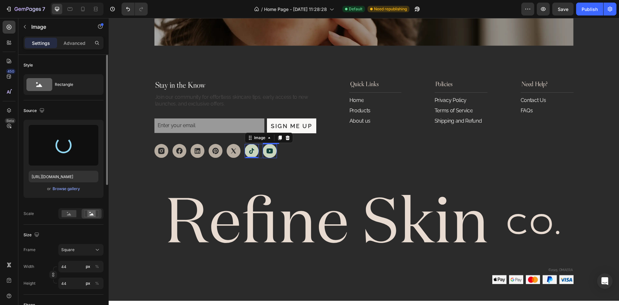
type input "[URL][DOMAIN_NAME]"
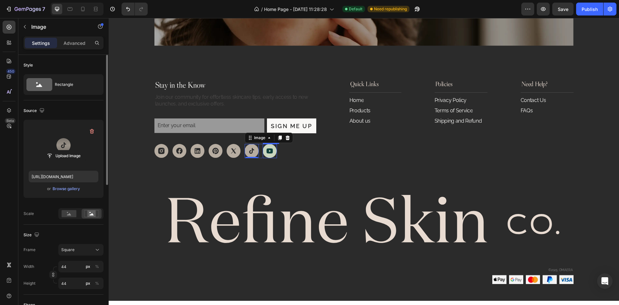
click at [268, 153] on img at bounding box center [270, 151] width 14 height 14
click at [47, 159] on input "file" at bounding box center [63, 155] width 45 height 11
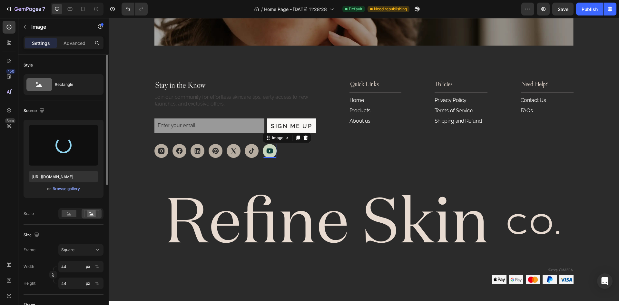
type input "[URL][DOMAIN_NAME]"
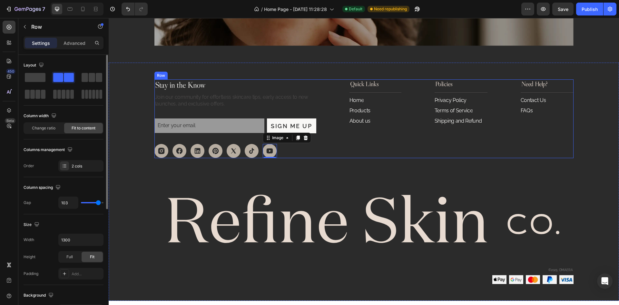
click at [380, 146] on div "Quick Links Heading Home Button Products Button About us Button Policies Headin…" at bounding box center [462, 118] width 224 height 79
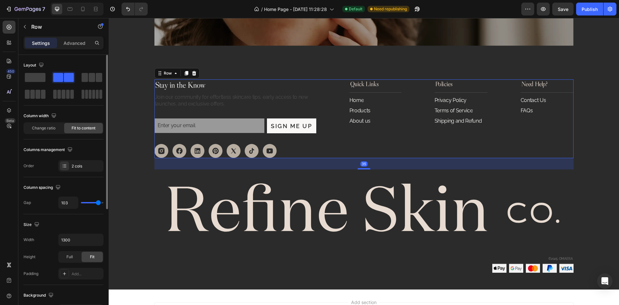
drag, startPoint x: 362, startPoint y: 180, endPoint x: 375, endPoint y: 169, distance: 17.4
click at [375, 158] on div "35" at bounding box center [363, 158] width 419 height 0
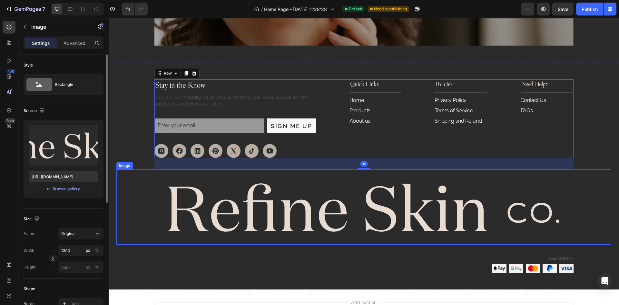
click at [351, 190] on img at bounding box center [363, 206] width 419 height 75
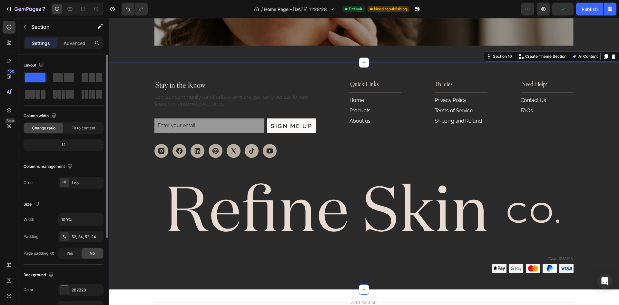
click at [597, 117] on div "Stay in the Know Heading Join our community for effortless skincare tips, early…" at bounding box center [363, 176] width 495 height 194
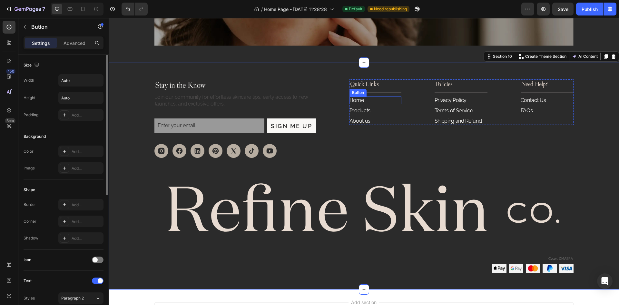
click at [375, 101] on div "Home Button" at bounding box center [376, 100] width 52 height 8
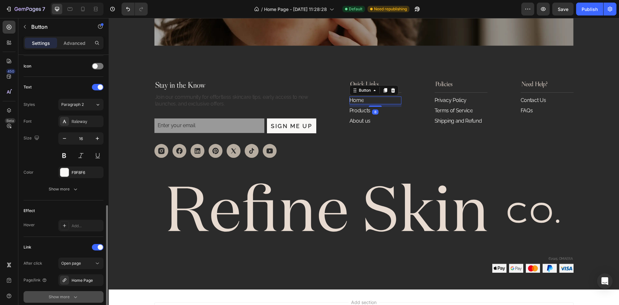
scroll to position [226, 0]
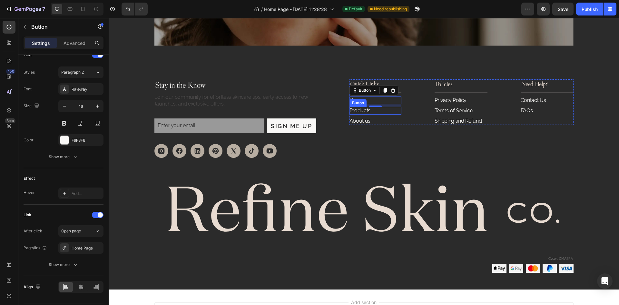
click at [380, 110] on div "Products Button" at bounding box center [376, 111] width 52 height 8
click at [381, 123] on div "About us Button" at bounding box center [376, 121] width 52 height 8
click at [478, 98] on div "Privacy Policy Button" at bounding box center [461, 100] width 53 height 8
click at [480, 111] on div "Terms of Service Button 8" at bounding box center [461, 111] width 53 height 8
click at [481, 101] on div "Button" at bounding box center [459, 100] width 49 height 10
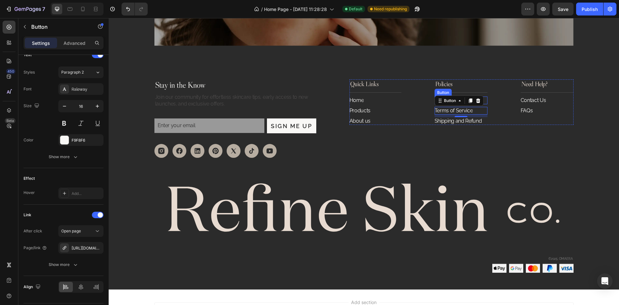
click at [483, 100] on div "Privacy Policy Button" at bounding box center [461, 100] width 53 height 8
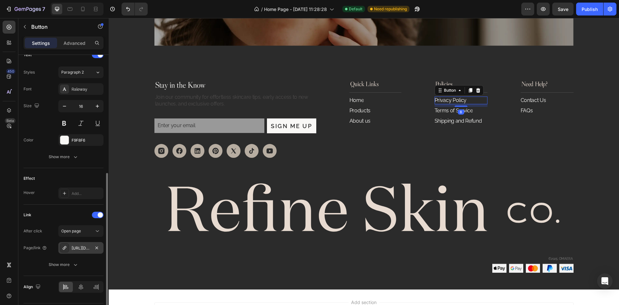
click at [84, 248] on div "[URL][DOMAIN_NAME]" at bounding box center [81, 248] width 19 height 6
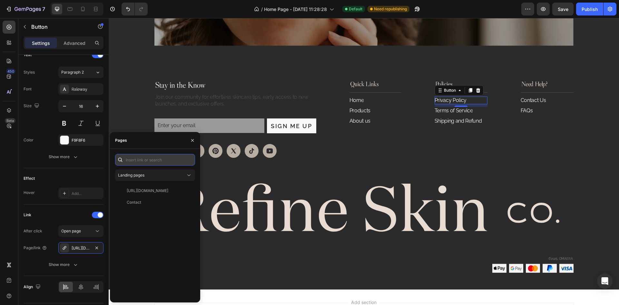
click at [153, 161] on input "text" at bounding box center [155, 160] width 80 height 12
type input "#"
click at [148, 174] on div "#" at bounding box center [154, 175] width 72 height 6
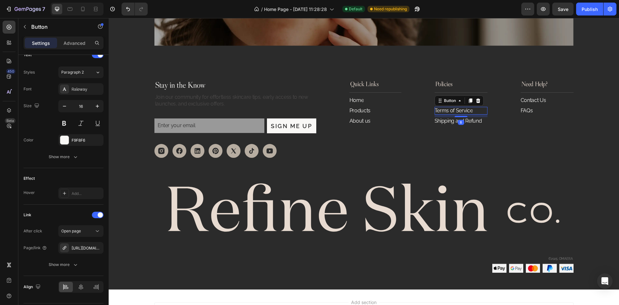
click at [471, 111] on div "Terms of Service Button 8" at bounding box center [461, 111] width 53 height 8
click at [83, 250] on div "[URL][DOMAIN_NAME]" at bounding box center [81, 248] width 19 height 6
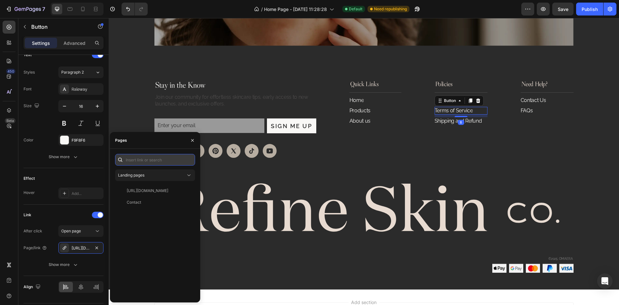
click at [154, 163] on input "text" at bounding box center [155, 160] width 80 height 12
type input "#"
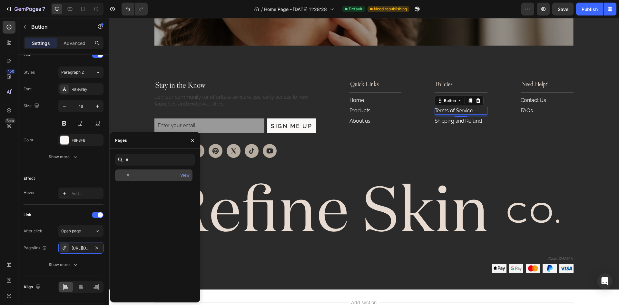
click at [142, 177] on div "#" at bounding box center [154, 175] width 72 height 6
click at [447, 120] on p "Shipping and Refund" at bounding box center [458, 121] width 47 height 7
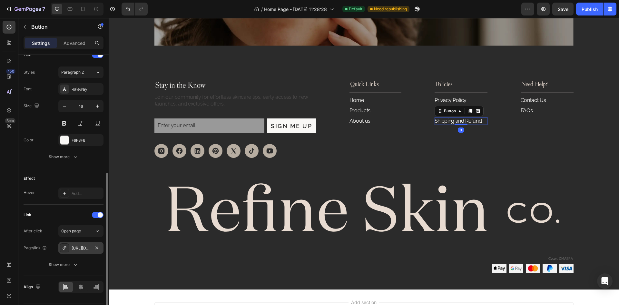
click at [77, 251] on div "[URL][DOMAIN_NAME]" at bounding box center [81, 248] width 19 height 6
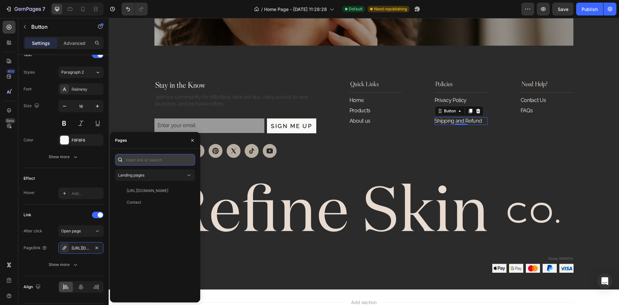
click at [154, 160] on input "text" at bounding box center [155, 160] width 80 height 12
type input "#"
click at [144, 179] on div "# View" at bounding box center [153, 175] width 77 height 12
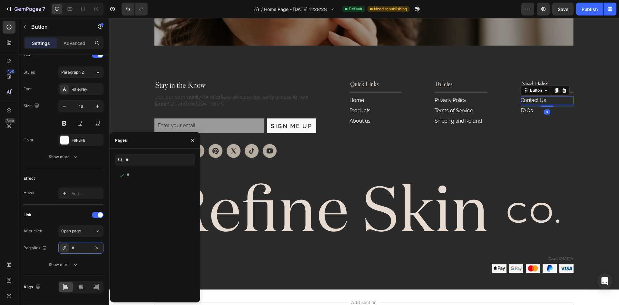
click at [548, 98] on div "Contact Us Button 8" at bounding box center [547, 100] width 53 height 8
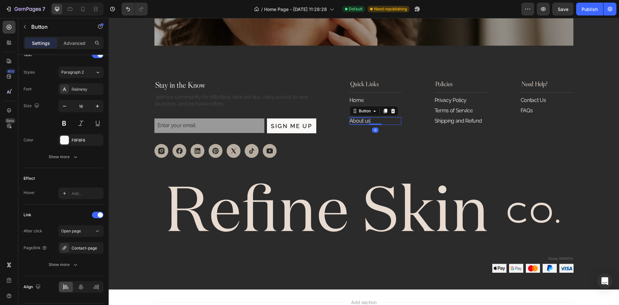
click at [367, 123] on p "About us" at bounding box center [360, 121] width 21 height 7
click at [428, 136] on div "Quick Links Heading Home Button Products Button About us Button 0 Policies Head…" at bounding box center [462, 118] width 224 height 79
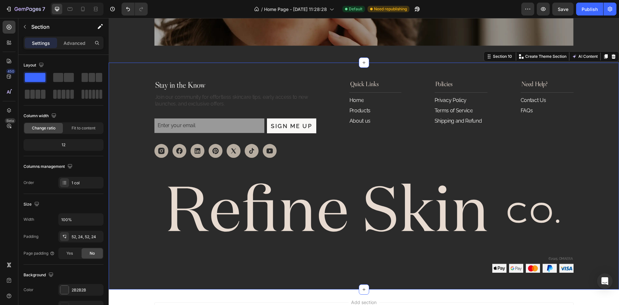
click at [605, 156] on div "Stay in the Know Heading Join our community for effortless skincare tips, early…" at bounding box center [363, 176] width 495 height 194
drag, startPoint x: 601, startPoint y: 103, endPoint x: 593, endPoint y: 93, distance: 13.0
click at [601, 105] on div "Stay in the Know Heading Join our community for effortless skincare tips, early…" at bounding box center [363, 176] width 495 height 194
click at [194, 98] on p "Join our community for effortless skincare tips, early access to new launches, …" at bounding box center [235, 101] width 161 height 14
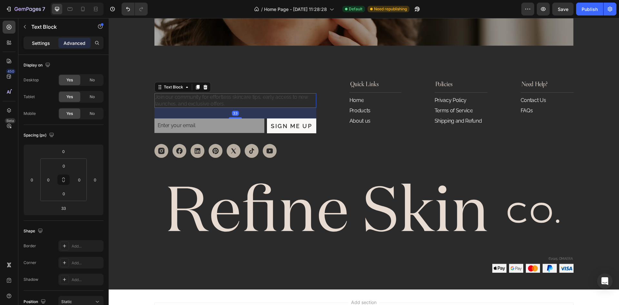
click at [48, 45] on p "Settings" at bounding box center [41, 43] width 18 height 7
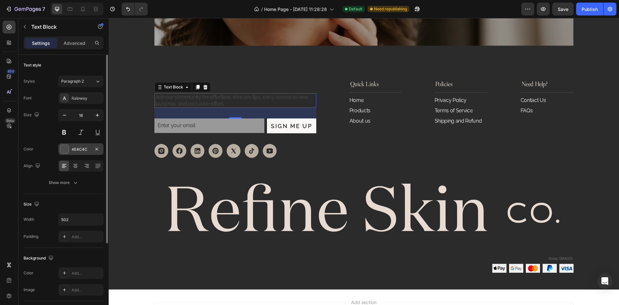
click at [83, 152] on div "4E4C4C" at bounding box center [81, 149] width 19 height 6
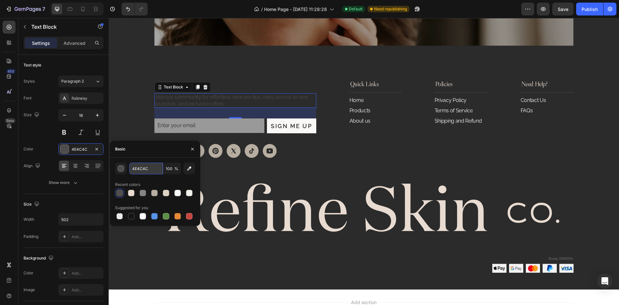
click at [146, 167] on input "4E4C4C" at bounding box center [146, 169] width 34 height 12
paste input "#CCC5B"
type input "#CCC5BC"
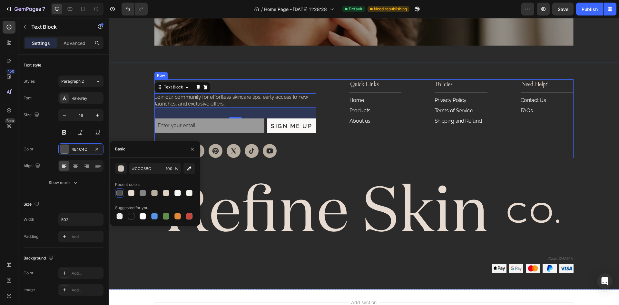
click at [324, 129] on div "Stay in the Know Heading Join our community for effortless skincare tips, early…" at bounding box center [363, 118] width 419 height 79
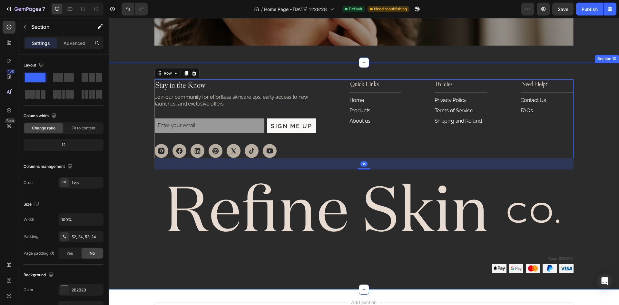
click at [593, 124] on div "Stay in the Know Heading Join our community for effortless skincare tips, early…" at bounding box center [363, 176] width 495 height 194
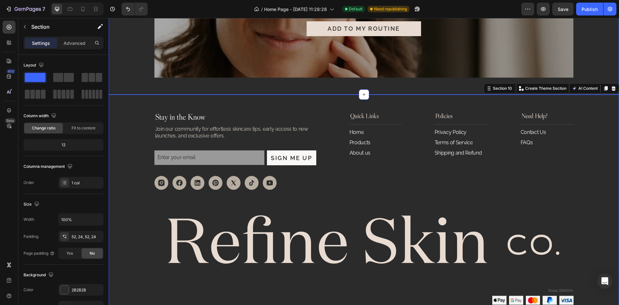
scroll to position [1818, 0]
click at [67, 9] on icon at bounding box center [70, 9] width 6 height 6
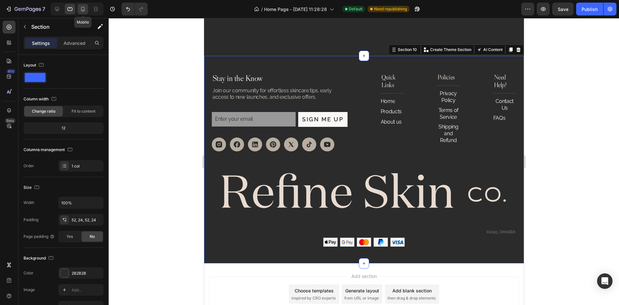
scroll to position [1832, 0]
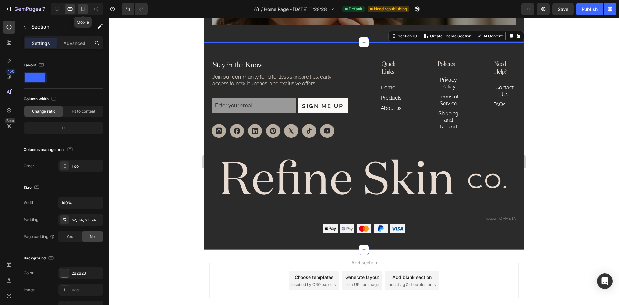
click at [82, 9] on icon at bounding box center [83, 9] width 4 height 5
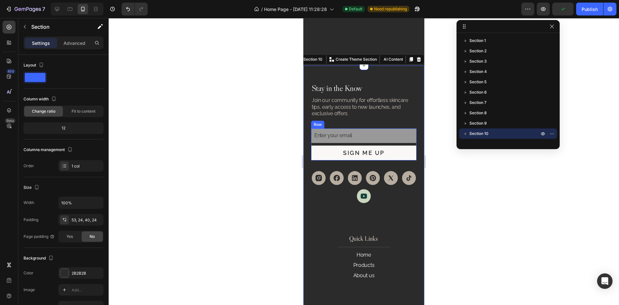
scroll to position [1847, 0]
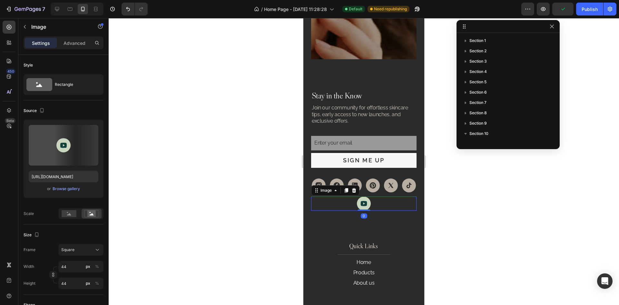
click at [363, 206] on img at bounding box center [364, 203] width 14 height 14
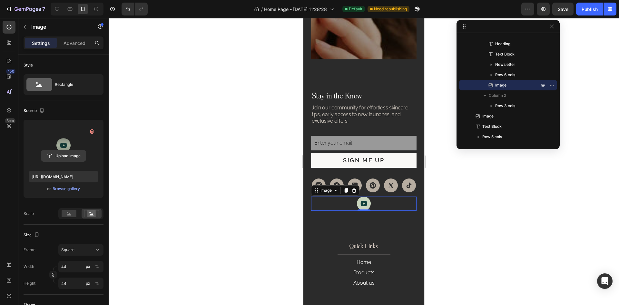
click at [70, 157] on input "file" at bounding box center [63, 155] width 45 height 11
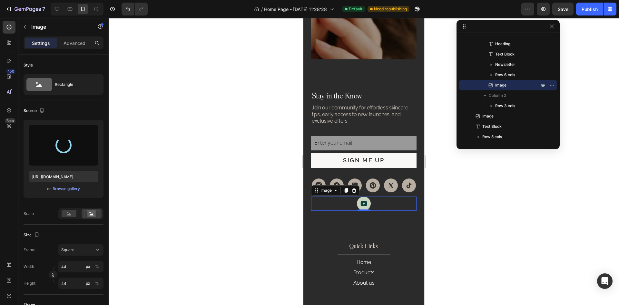
type input "[URL][DOMAIN_NAME]"
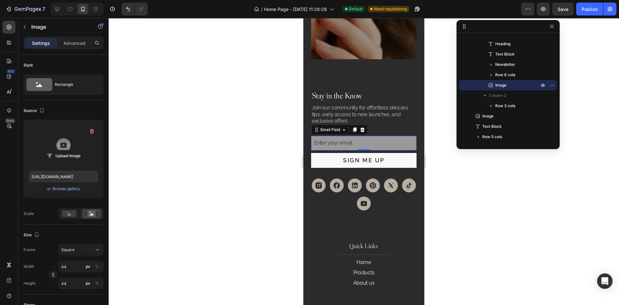
click at [384, 144] on input "email" at bounding box center [363, 143] width 105 height 15
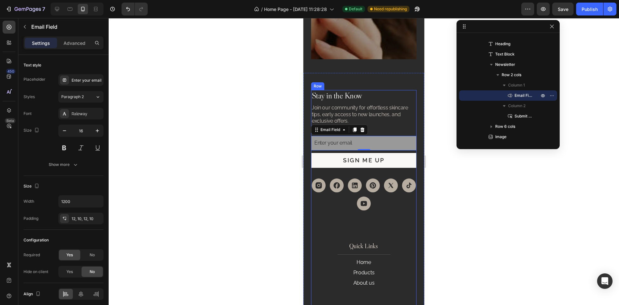
click at [371, 95] on p "Stay in the Know" at bounding box center [364, 96] width 104 height 10
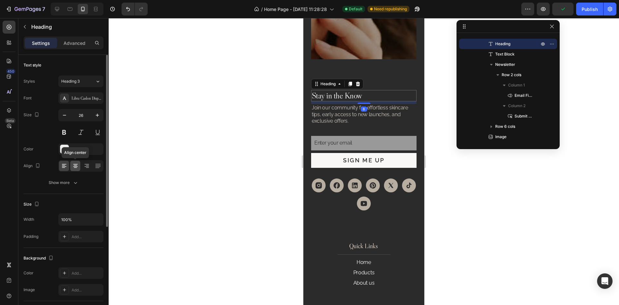
click at [75, 167] on icon at bounding box center [75, 166] width 6 height 6
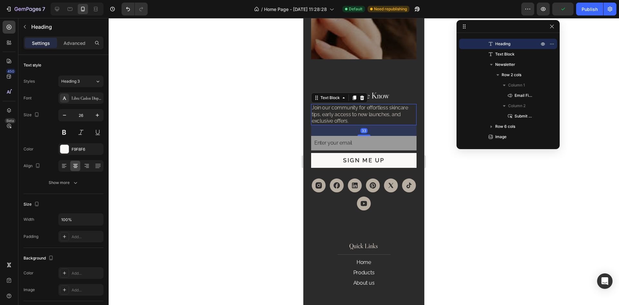
click at [397, 118] on p "Join our community for effortless skincare tips, early access to new launches, …" at bounding box center [364, 115] width 104 height 20
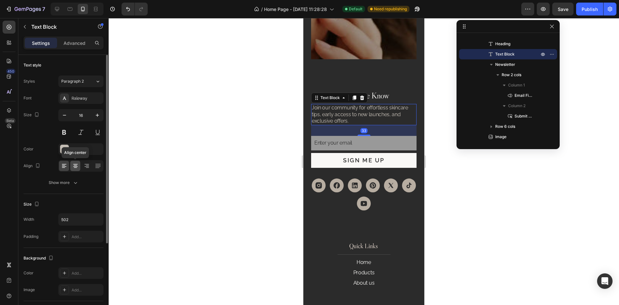
click at [74, 169] on div at bounding box center [75, 166] width 10 height 10
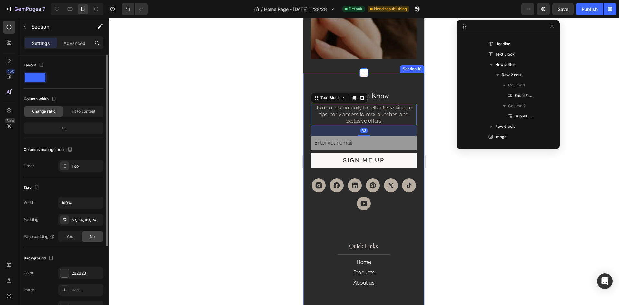
click at [393, 83] on div "Stay in the Know Heading Join our community for effortless skincare tips, early…" at bounding box center [364, 292] width 121 height 439
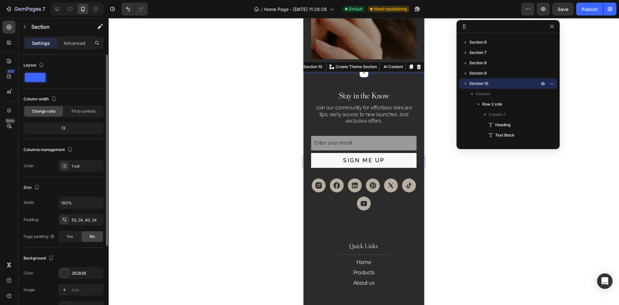
click at [418, 155] on div "Stay in the Know Heading Join our community for effortless skincare tips, early…" at bounding box center [364, 292] width 121 height 439
click at [78, 224] on div "53, 24, 40, 24" at bounding box center [80, 220] width 45 height 12
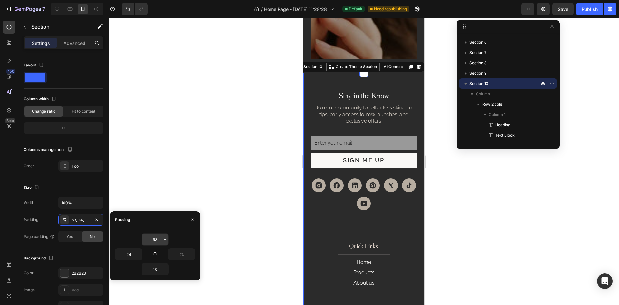
click at [155, 244] on input "53" at bounding box center [155, 240] width 26 height 12
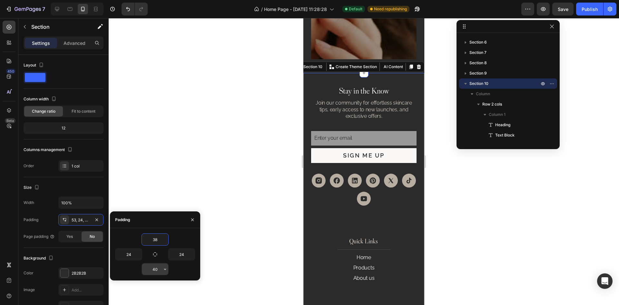
type input "38"
click at [156, 271] on input "40" at bounding box center [155, 269] width 26 height 12
type input "37"
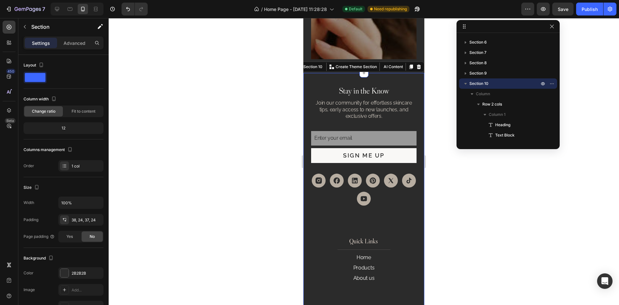
click at [414, 184] on div "Stay in the Know Heading Join our community for effortless skincare tips, early…" at bounding box center [364, 289] width 121 height 433
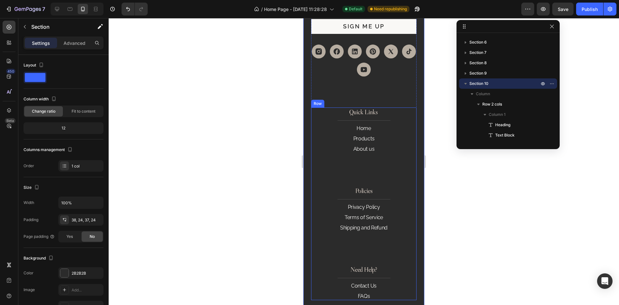
scroll to position [183, 0]
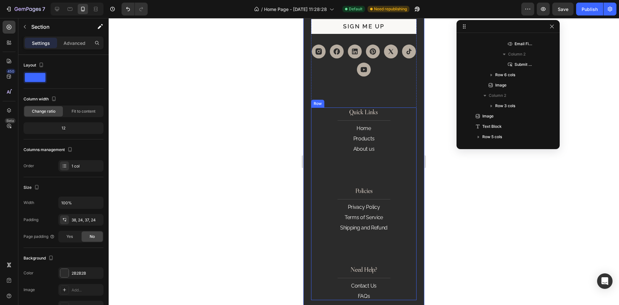
click at [379, 157] on div "Quick Links Heading Home Button Products Button About us Button Policies Headin…" at bounding box center [363, 203] width 105 height 193
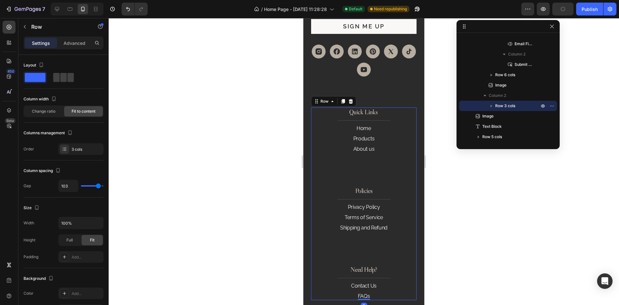
click at [384, 167] on div "Quick Links Heading Home Button Products Button About us Button Policies Headin…" at bounding box center [363, 203] width 105 height 193
click at [385, 149] on div "About us Button" at bounding box center [364, 149] width 53 height 8
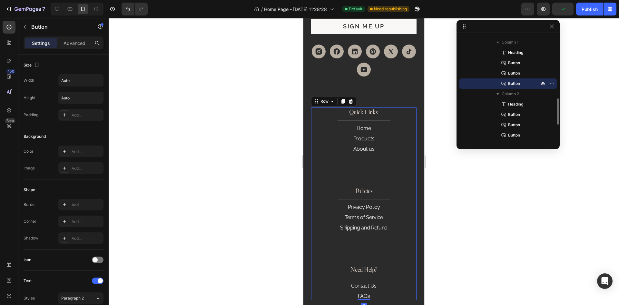
click at [385, 169] on div "Quick Links Heading Home Button Products Button About us Button Policies Headin…" at bounding box center [363, 203] width 105 height 193
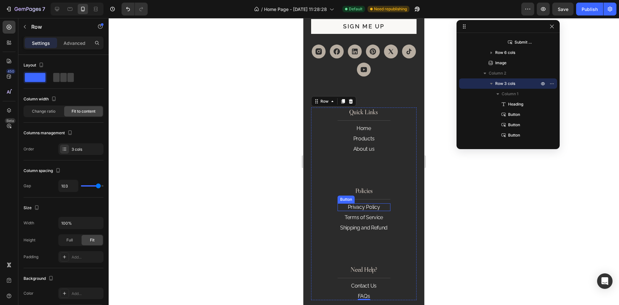
scroll to position [2105, 0]
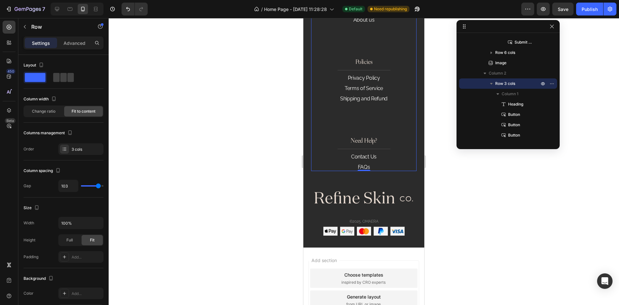
click at [393, 165] on div "Quick Links Heading Home Button Products Button About us Button Policies Headin…" at bounding box center [363, 74] width 105 height 193
click at [386, 179] on div "Stay in the Know Heading Join our community for effortless skincare tips, early…" at bounding box center [363, 31] width 105 height 409
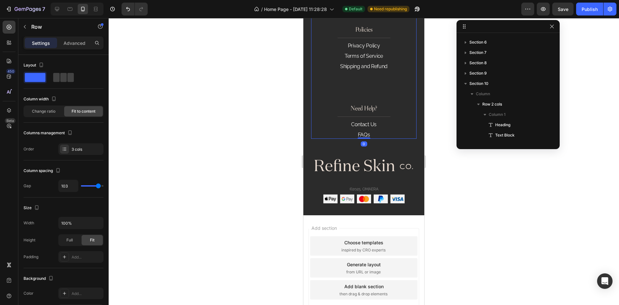
scroll to position [205, 0]
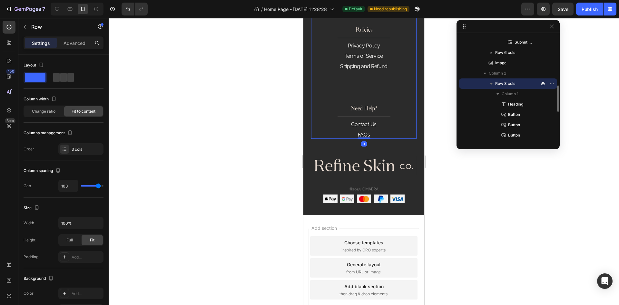
click at [325, 133] on div "Quick Links Heading Home Button Products Button About us Button Policies Headin…" at bounding box center [363, 42] width 105 height 193
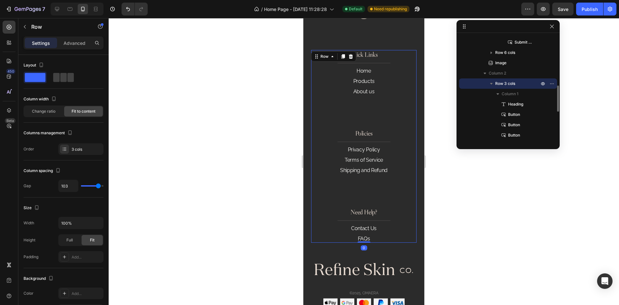
scroll to position [1976, 0]
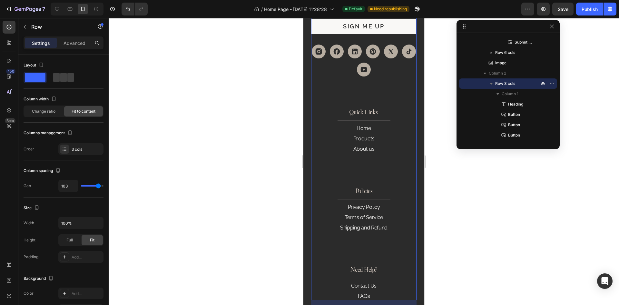
click at [332, 94] on div "Stay in the Know Heading Join our community for effortless skincare tips, early…" at bounding box center [363, 128] width 105 height 344
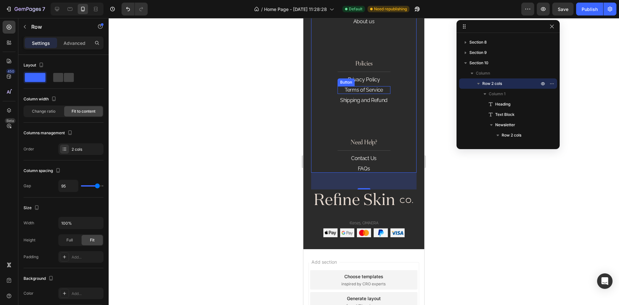
scroll to position [2105, 0]
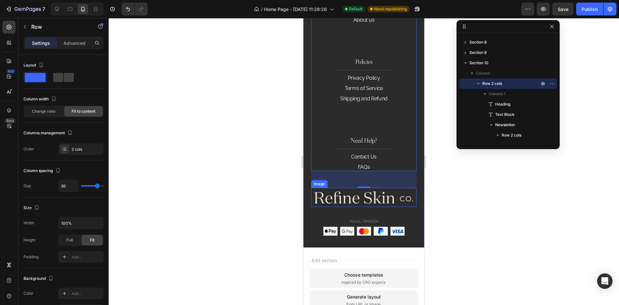
click at [342, 197] on img at bounding box center [363, 197] width 105 height 19
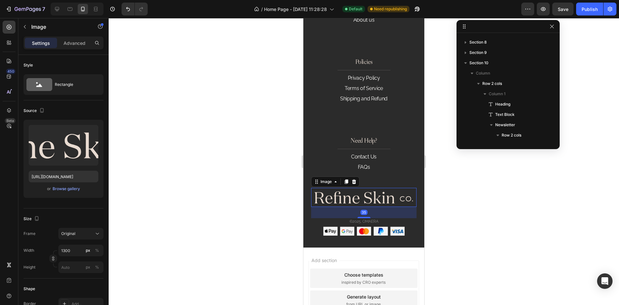
scroll to position [327, 0]
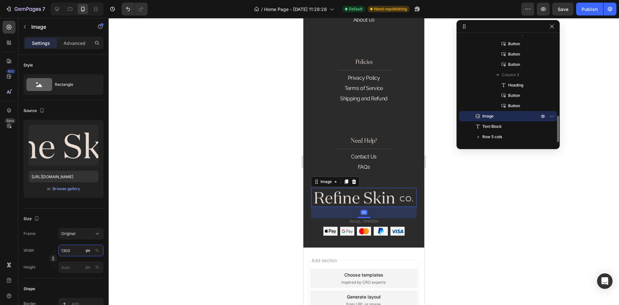
click at [76, 253] on input "1300" at bounding box center [80, 250] width 45 height 12
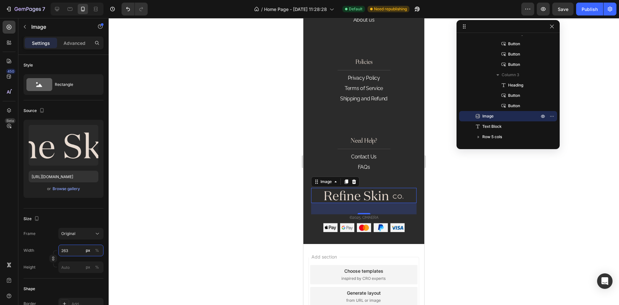
type input "263"
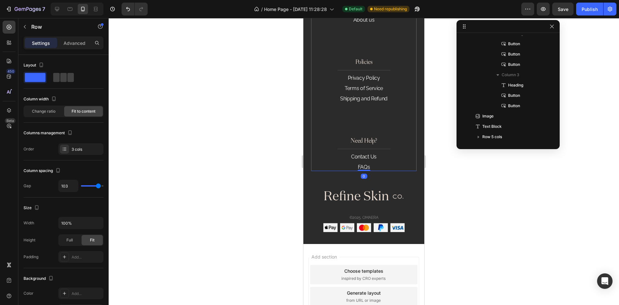
click at [398, 165] on div "Quick Links Heading Home Button Products Button About us Button Policies Headin…" at bounding box center [363, 74] width 105 height 193
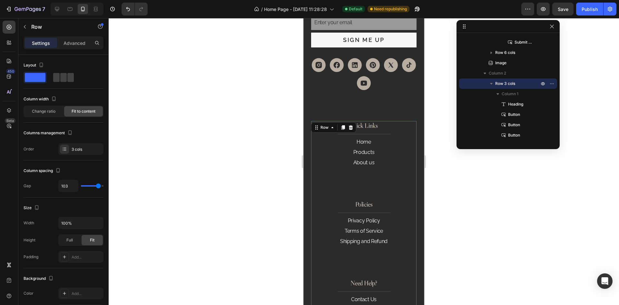
scroll to position [1911, 0]
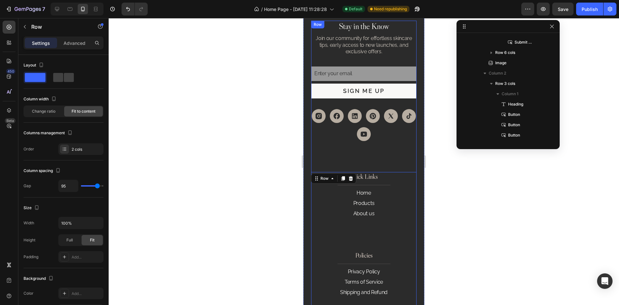
click at [337, 152] on div "Stay in the Know Heading Join our community for effortless skincare tips, early…" at bounding box center [363, 193] width 105 height 344
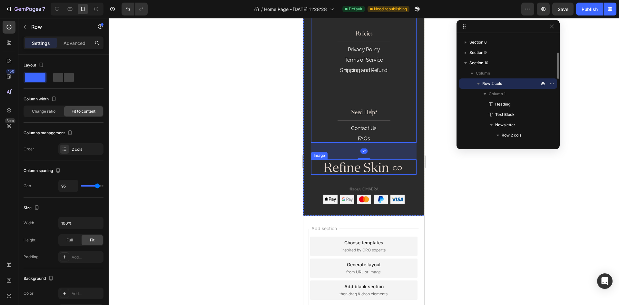
scroll to position [2137, 0]
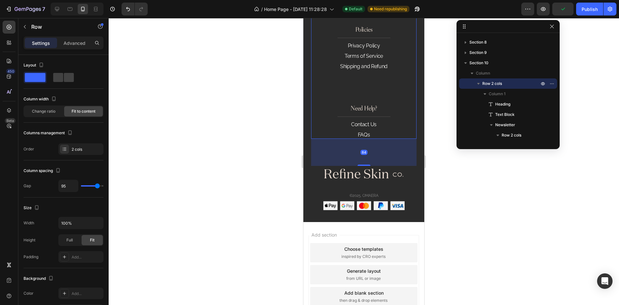
drag, startPoint x: 366, startPoint y: 154, endPoint x: 372, endPoint y: 164, distance: 11.7
click at [372, 139] on div "84" at bounding box center [363, 139] width 105 height 0
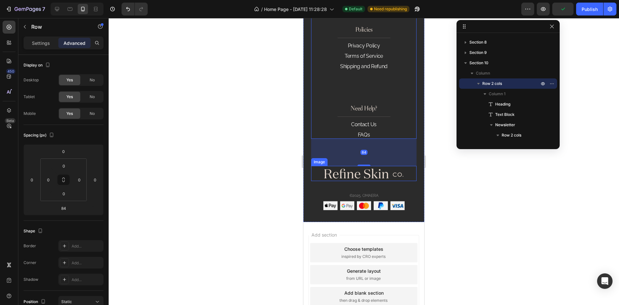
click at [400, 176] on img at bounding box center [364, 173] width 85 height 15
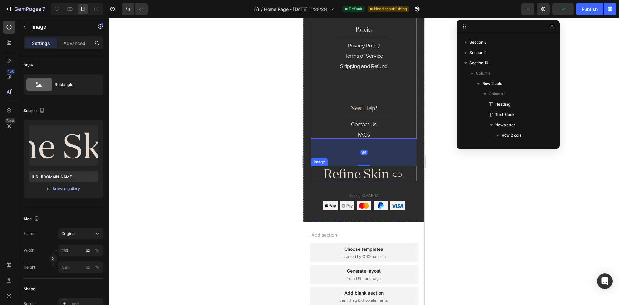
scroll to position [327, 0]
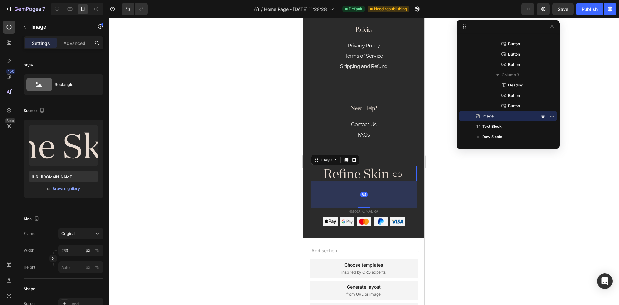
drag, startPoint x: 365, startPoint y: 191, endPoint x: 388, endPoint y: 207, distance: 27.6
click at [388, 181] on div "84" at bounding box center [363, 181] width 105 height 0
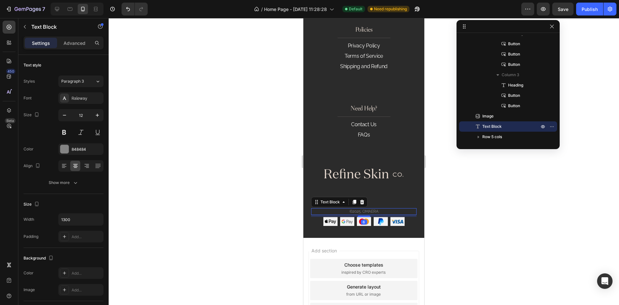
click at [411, 210] on p "©2025, OMAERA" at bounding box center [364, 211] width 104 height 5
click at [367, 209] on p "©2025, OMAERA" at bounding box center [364, 211] width 104 height 5
click at [55, 10] on icon at bounding box center [57, 9] width 6 height 6
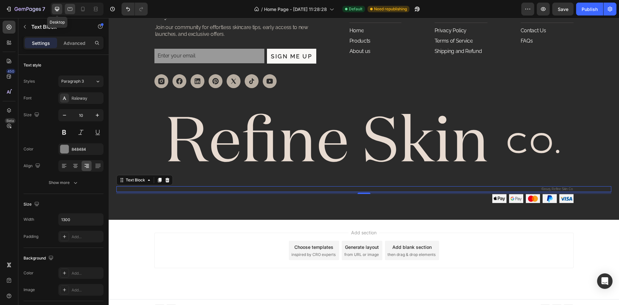
scroll to position [1980, 0]
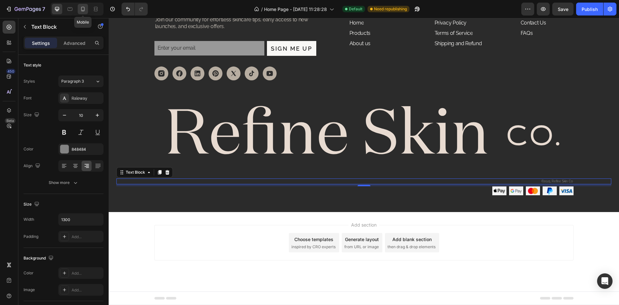
click at [86, 10] on icon at bounding box center [83, 9] width 6 height 6
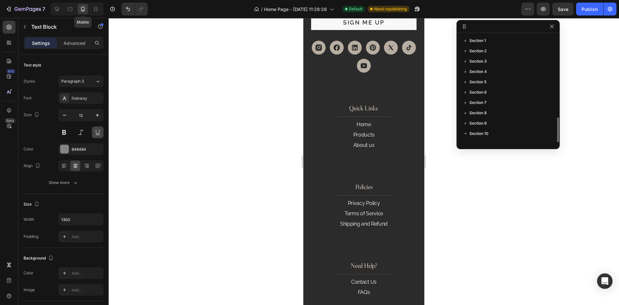
scroll to position [48, 0]
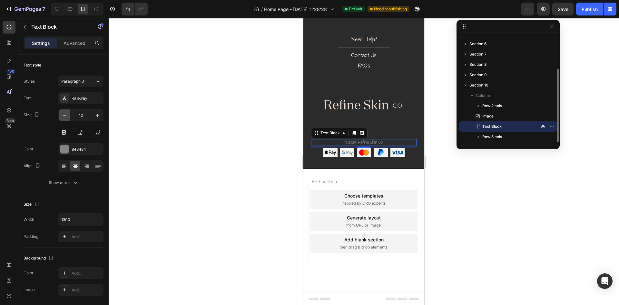
click at [69, 116] on button "button" at bounding box center [65, 115] width 12 height 12
type input "10"
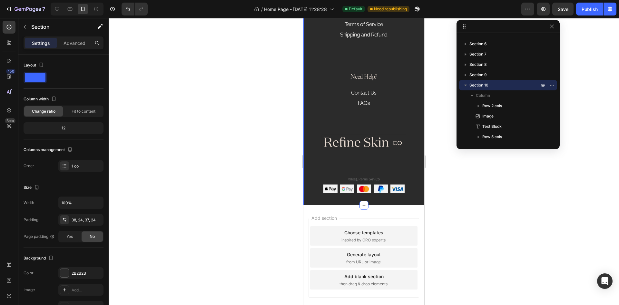
scroll to position [2141, 0]
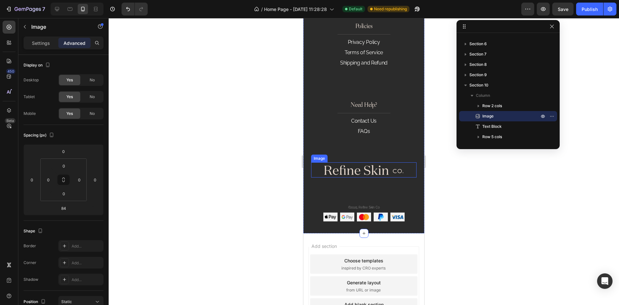
click at [391, 170] on img at bounding box center [364, 169] width 85 height 15
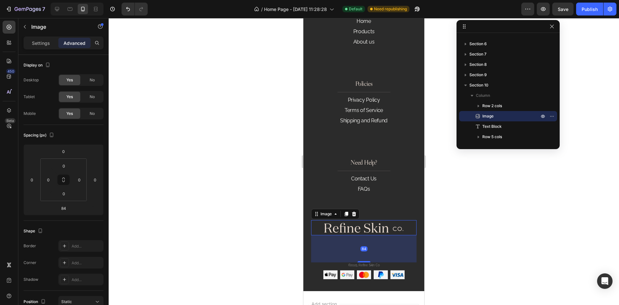
scroll to position [2076, 0]
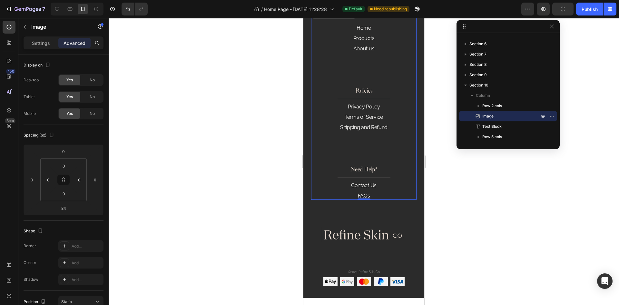
click at [390, 154] on div "Quick Links Heading Home Button Products Button About us Button Policies Headin…" at bounding box center [363, 103] width 105 height 193
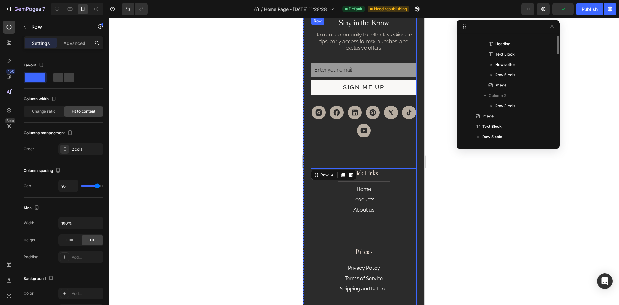
scroll to position [71, 0]
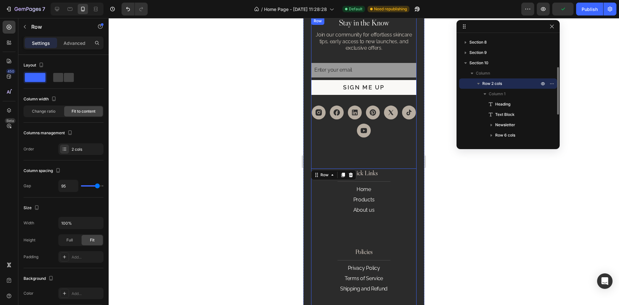
click at [390, 163] on div "Stay in the Know Heading Join our community for effortless skincare tips, early…" at bounding box center [363, 189] width 105 height 344
click at [378, 97] on div "Stay in the Know Heading Join our community for effortless skincare tips, early…" at bounding box center [363, 77] width 105 height 121
click at [380, 103] on div "Stay in the Know Heading Join our community for effortless skincare tips, early…" at bounding box center [363, 77] width 105 height 121
click at [396, 78] on div "Email Field Sign Me Up Submit Button Row" at bounding box center [363, 79] width 105 height 32
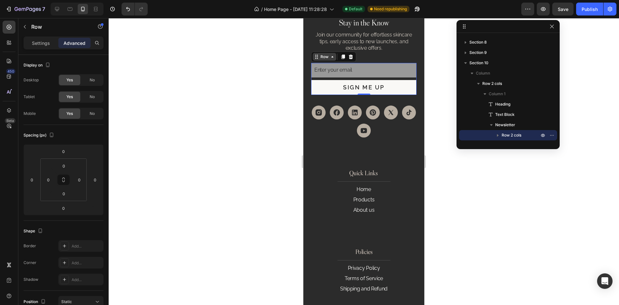
click at [328, 57] on div "Row" at bounding box center [324, 57] width 11 height 6
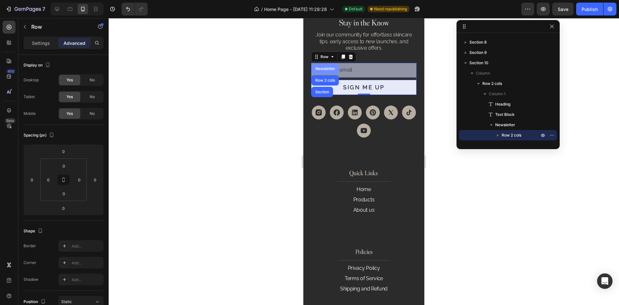
click at [324, 65] on div "Newsletter" at bounding box center [326, 69] width 28 height 10
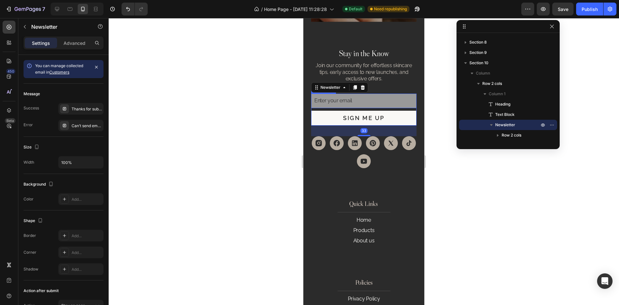
scroll to position [1850, 0]
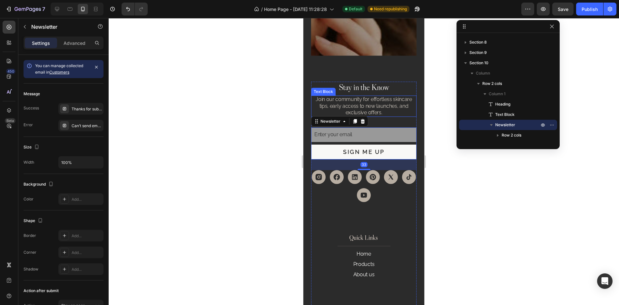
click at [393, 113] on p "Join our community for effortless skincare tips, early access to new launches, …" at bounding box center [364, 106] width 104 height 20
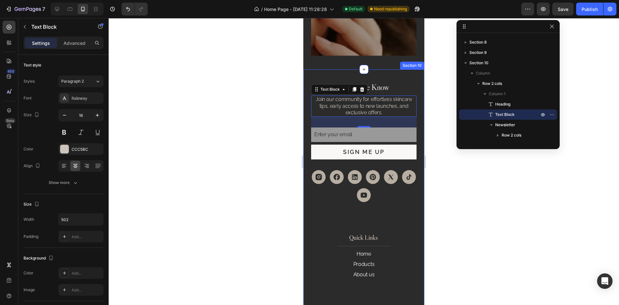
click at [415, 144] on div "Stay in the Know Heading Join our community for effortless skincare tips, early…" at bounding box center [364, 296] width 121 height 454
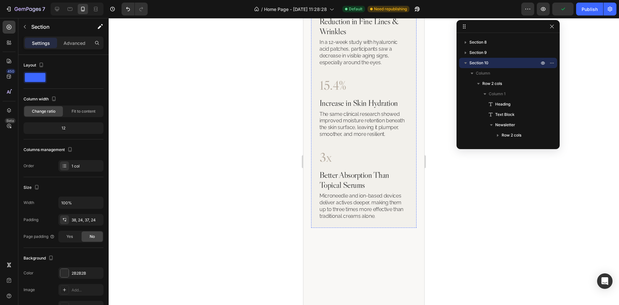
scroll to position [862, 0]
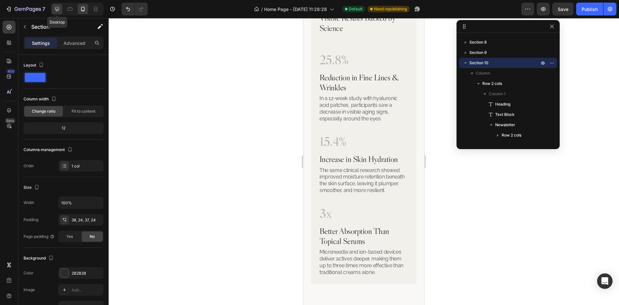
click at [54, 7] on div at bounding box center [57, 9] width 10 height 10
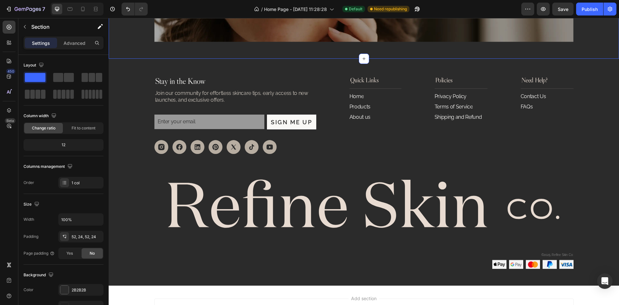
scroll to position [1799, 0]
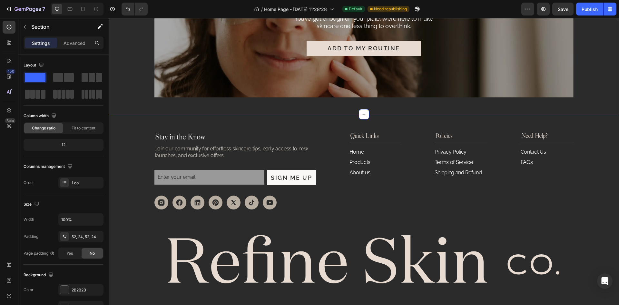
click at [138, 108] on div "Ready to Simplify Your Skincare? Heading You’ve got enough on your plate. We’re…" at bounding box center [364, 26] width 511 height 175
click at [131, 124] on div "Stay in the Know Heading Join our community for effortless skincare tips, early…" at bounding box center [364, 227] width 511 height 227
click at [546, 107] on p "Create Theme Section" at bounding box center [545, 108] width 41 height 6
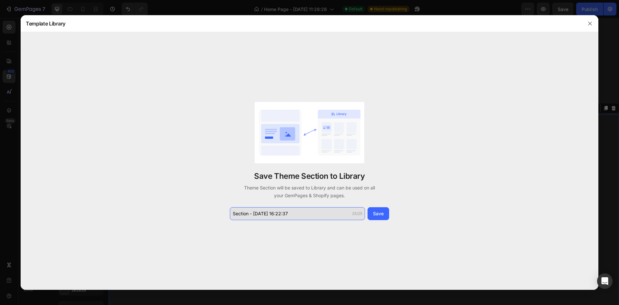
click at [294, 217] on input "Section - [DATE] 16:22:37" at bounding box center [297, 213] width 135 height 13
type input "Footer"
click at [384, 212] on button "Save" at bounding box center [379, 213] width 22 height 13
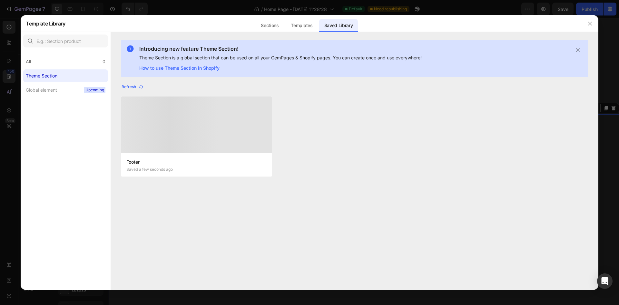
click at [512, 151] on div "Footer Saved a few seconds ago Footer Saved a few seconds ago" at bounding box center [354, 140] width 467 height 88
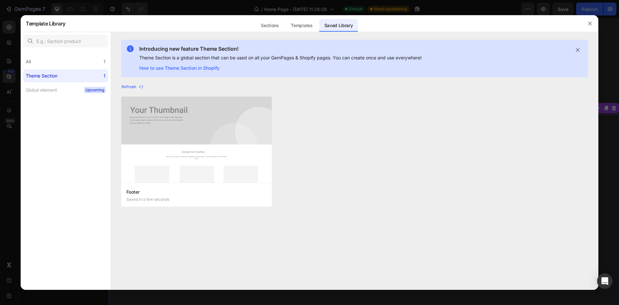
drag, startPoint x: 543, startPoint y: 108, endPoint x: 553, endPoint y: 86, distance: 23.9
click at [543, 108] on div "Footer Saved in a few seconds Add to page Edit Footer Saved in a few seconds Ad…" at bounding box center [354, 155] width 467 height 118
click at [591, 23] on icon "button" at bounding box center [590, 23] width 5 height 5
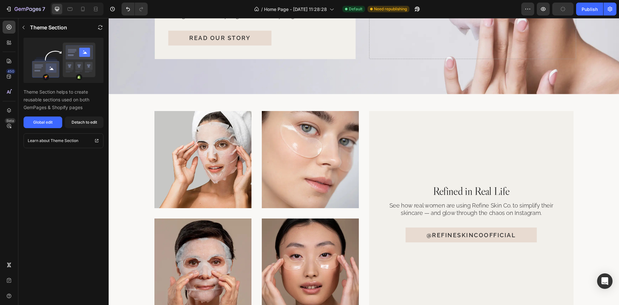
scroll to position [1250, 0]
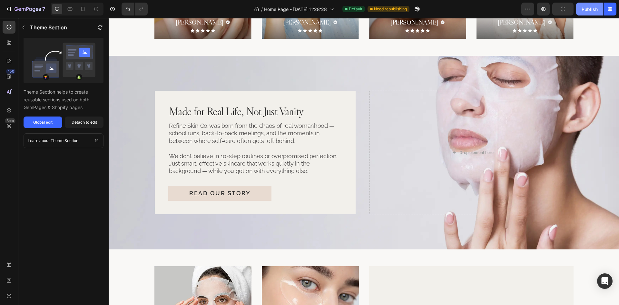
click at [593, 8] on div "Publish" at bounding box center [590, 9] width 16 height 7
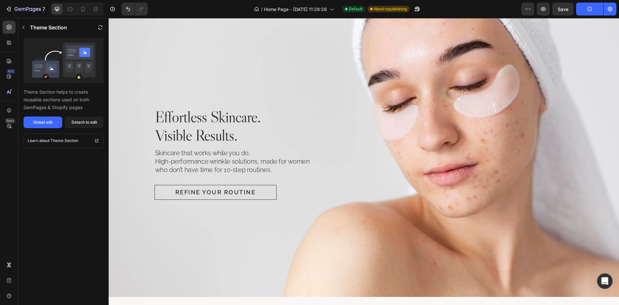
scroll to position [0, 0]
